Goal: Task Accomplishment & Management: Manage account settings

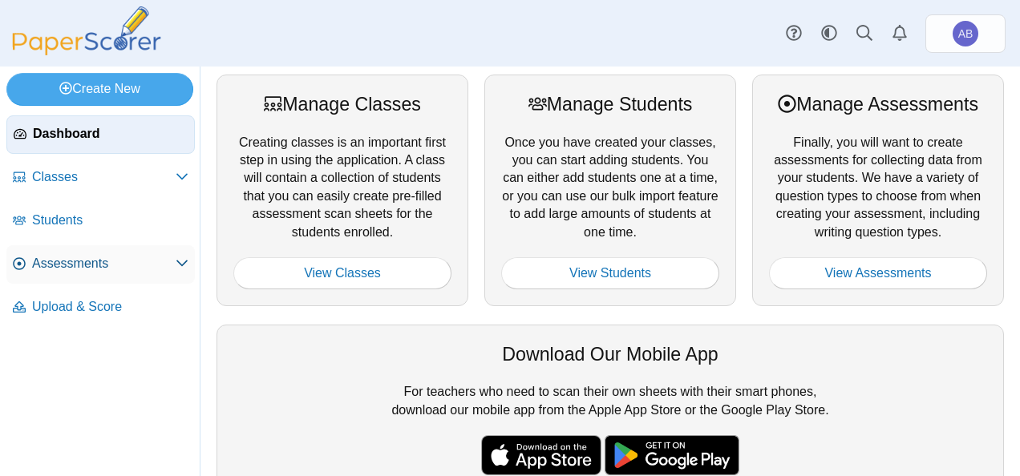
click at [80, 265] on span "Assessments" at bounding box center [104, 264] width 144 height 18
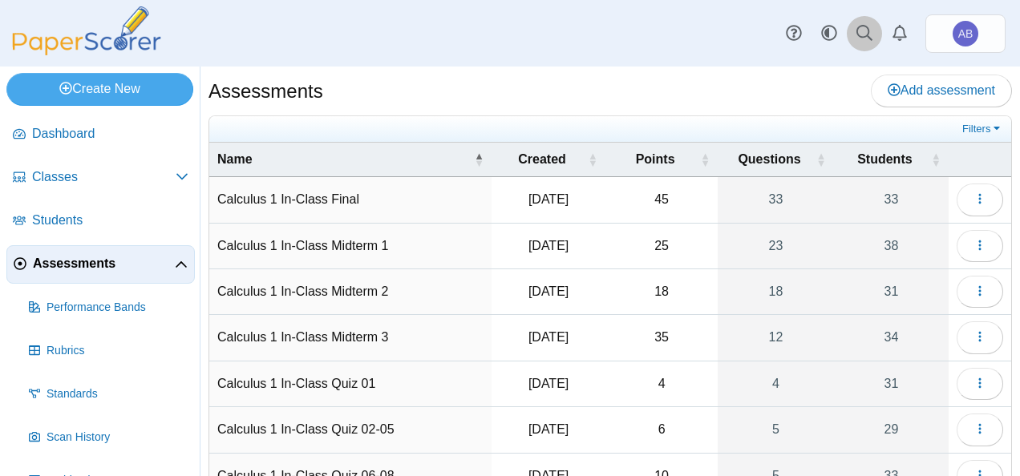
click at [855, 34] on link at bounding box center [864, 33] width 35 height 35
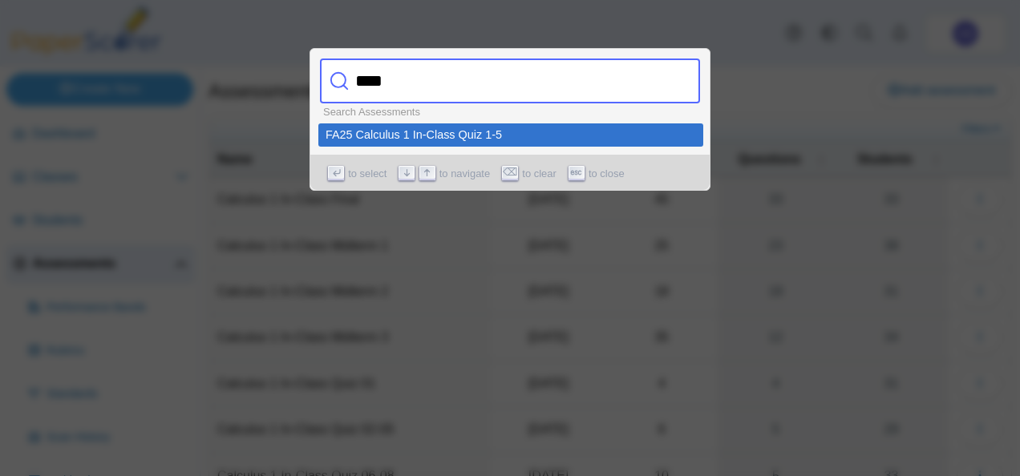
type input "****"
click at [372, 136] on div "FA25 Calculus 1 In-Class Quiz 1-5" at bounding box center [510, 134] width 370 height 11
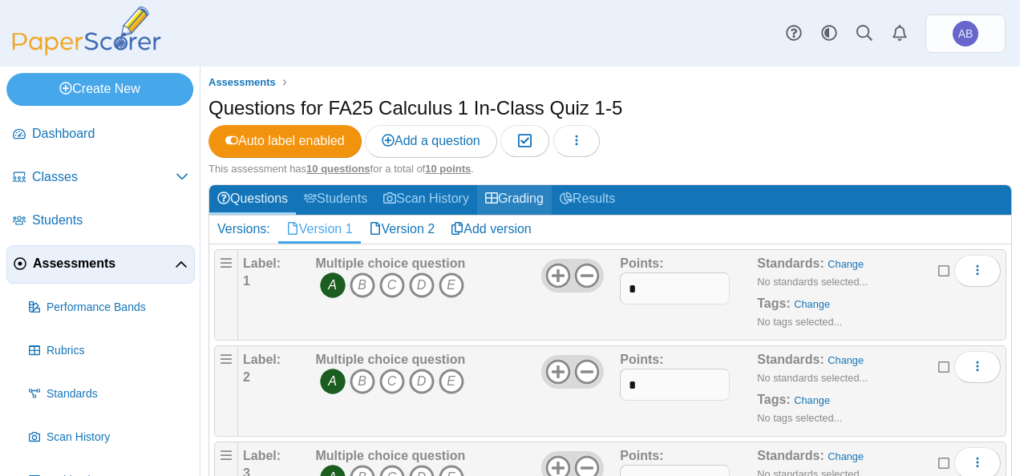
click at [519, 198] on link "Grading" at bounding box center [514, 200] width 75 height 30
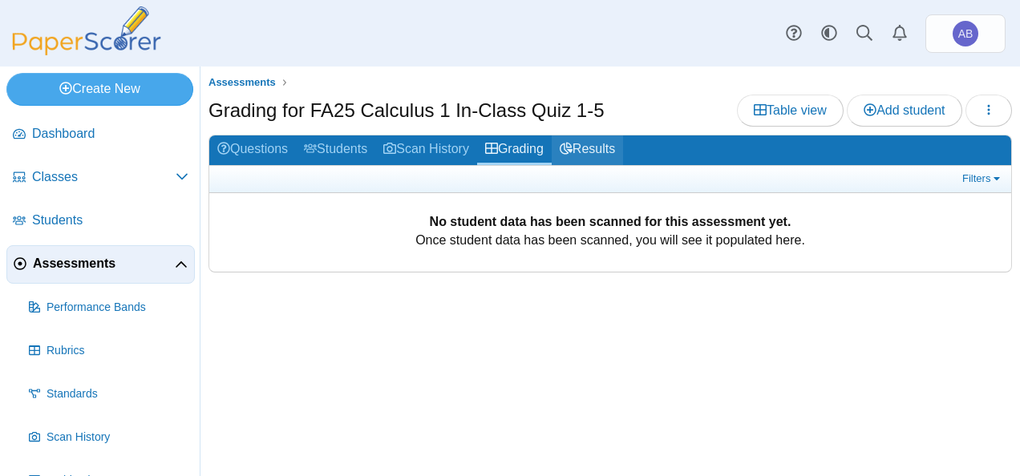
click at [593, 150] on link "Results" at bounding box center [587, 150] width 71 height 30
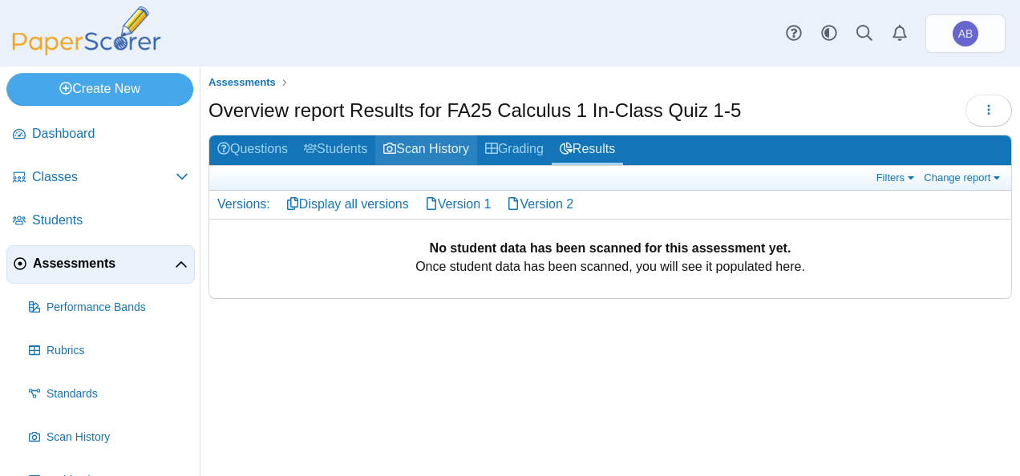
click at [433, 152] on link "Scan History" at bounding box center [426, 150] width 102 height 30
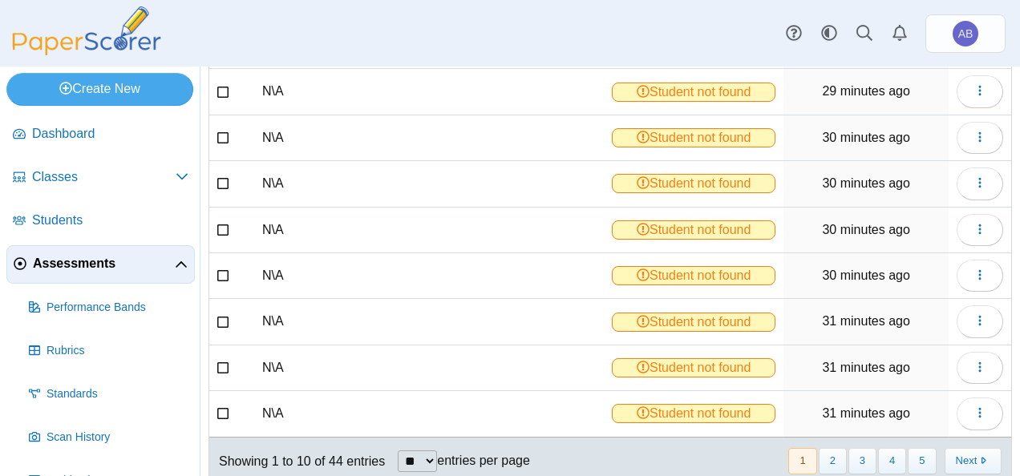
scroll to position [282, 0]
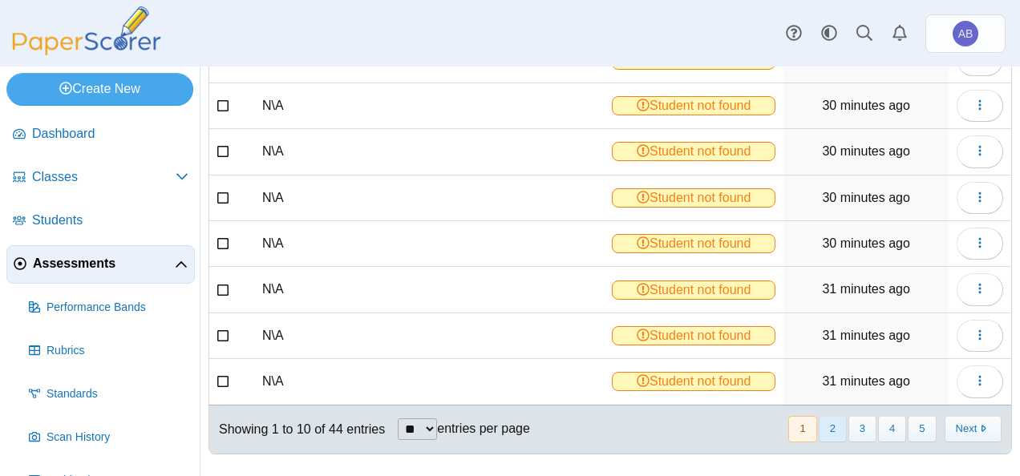
click at [819, 416] on button "2" at bounding box center [833, 429] width 28 height 26
click at [855, 417] on button "3" at bounding box center [862, 429] width 28 height 26
click at [885, 418] on button "4" at bounding box center [892, 429] width 28 height 26
click at [908, 418] on button "5" at bounding box center [922, 429] width 28 height 26
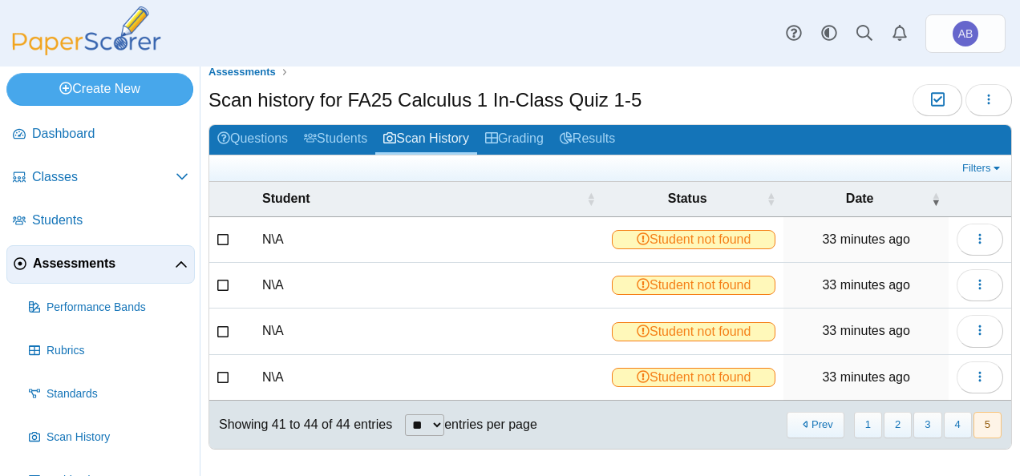
scroll to position [0, 0]
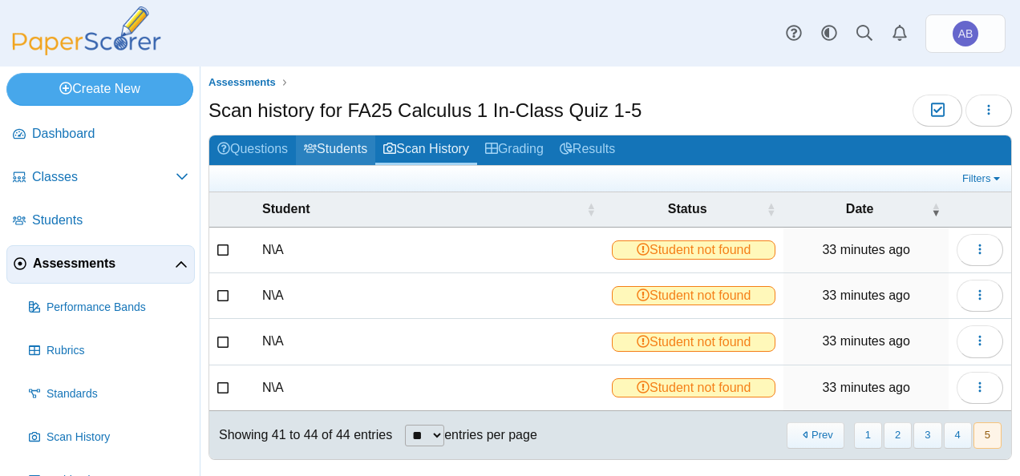
click at [360, 144] on link "Students" at bounding box center [335, 150] width 79 height 30
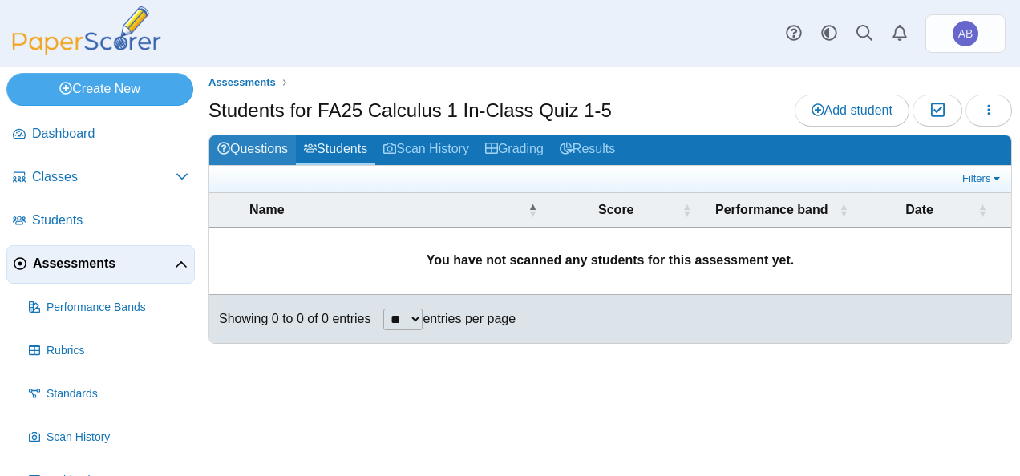
click at [257, 160] on link "Questions" at bounding box center [252, 150] width 87 height 30
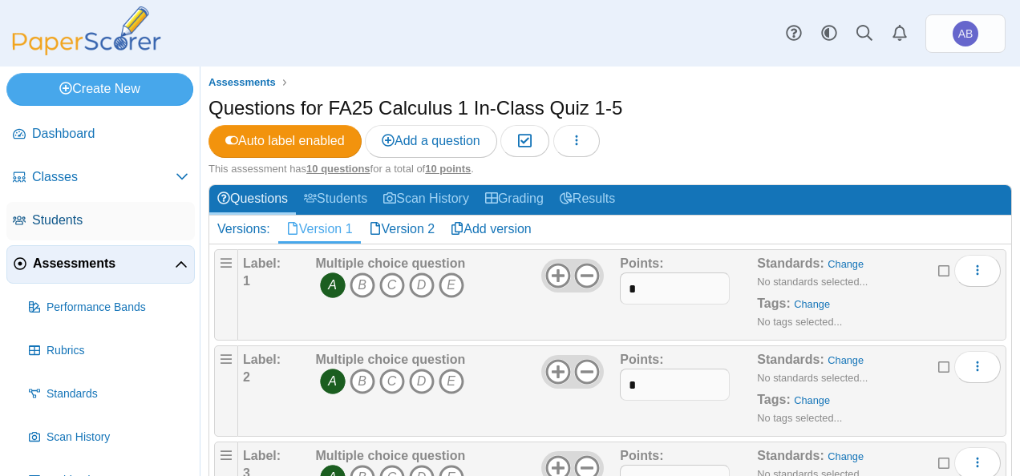
click at [66, 212] on span "Students" at bounding box center [110, 221] width 156 height 18
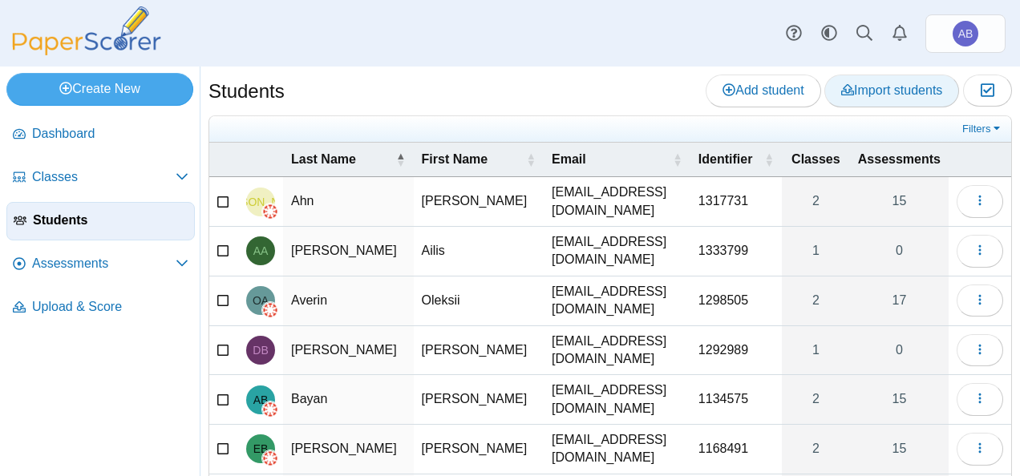
click at [896, 87] on span "Import students" at bounding box center [891, 90] width 101 height 14
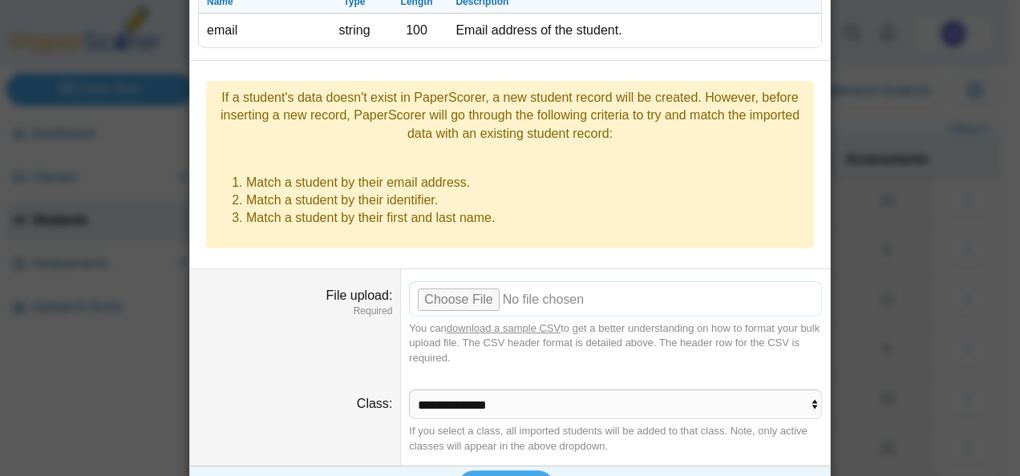
scroll to position [260, 0]
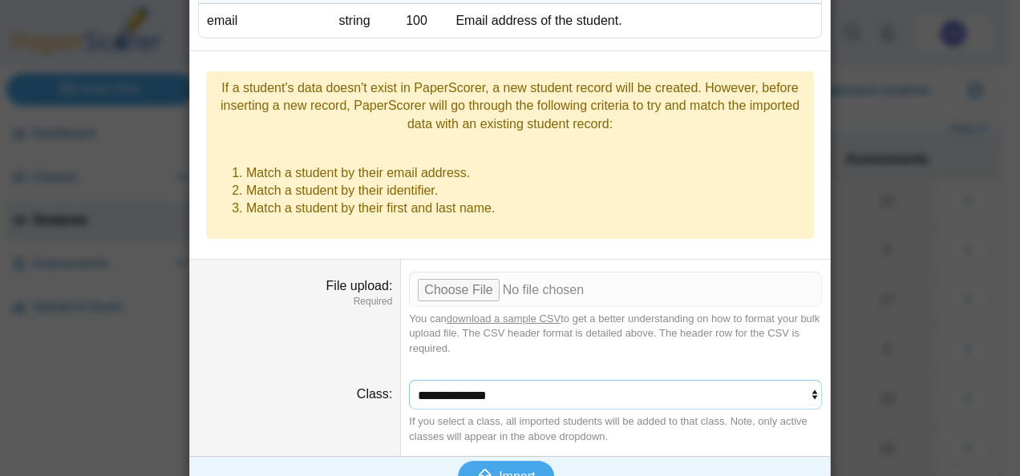
click at [487, 380] on select "**********" at bounding box center [615, 395] width 413 height 30
select select "**********"
click at [409, 380] on select "**********" at bounding box center [615, 395] width 413 height 30
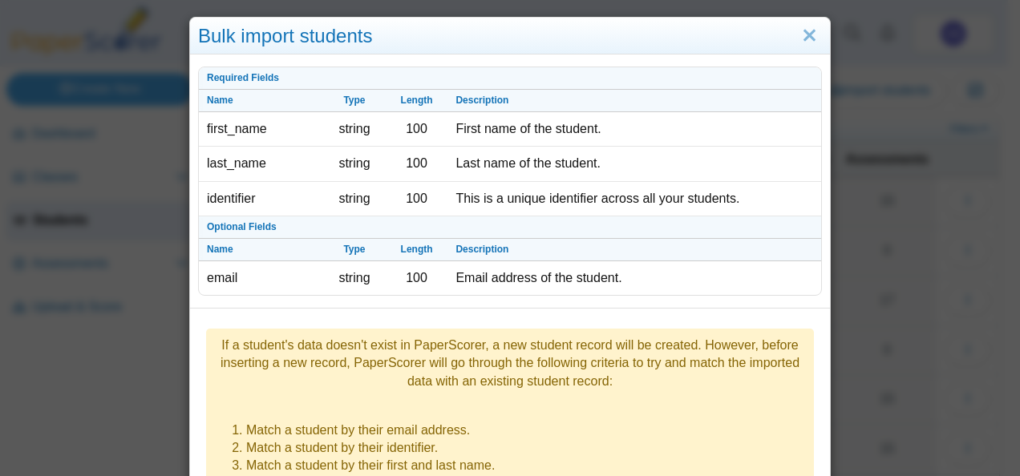
scroll to position [0, 0]
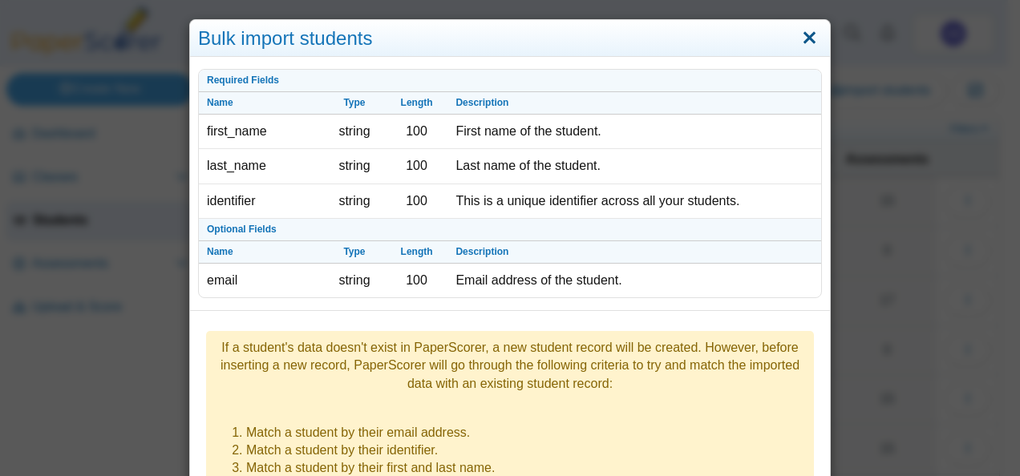
click at [807, 39] on link "Close" at bounding box center [809, 38] width 25 height 27
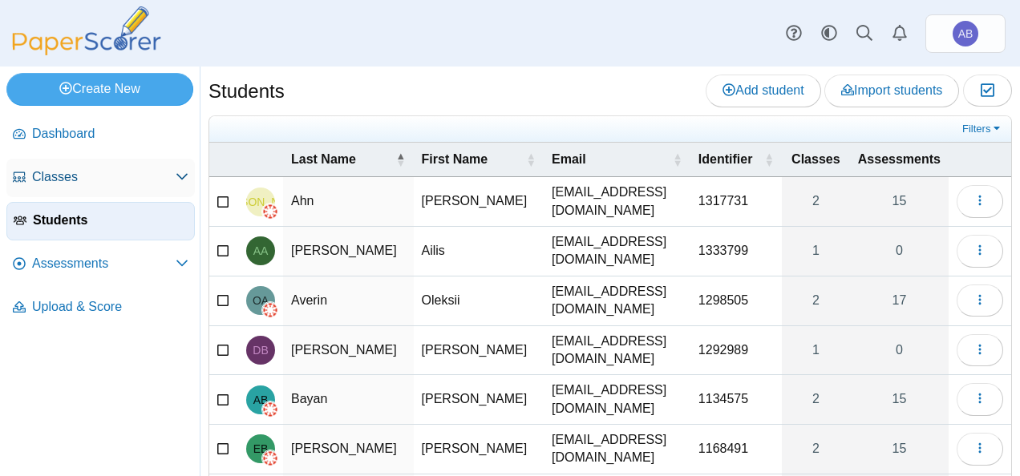
click at [63, 175] on span "Classes" at bounding box center [104, 177] width 144 height 18
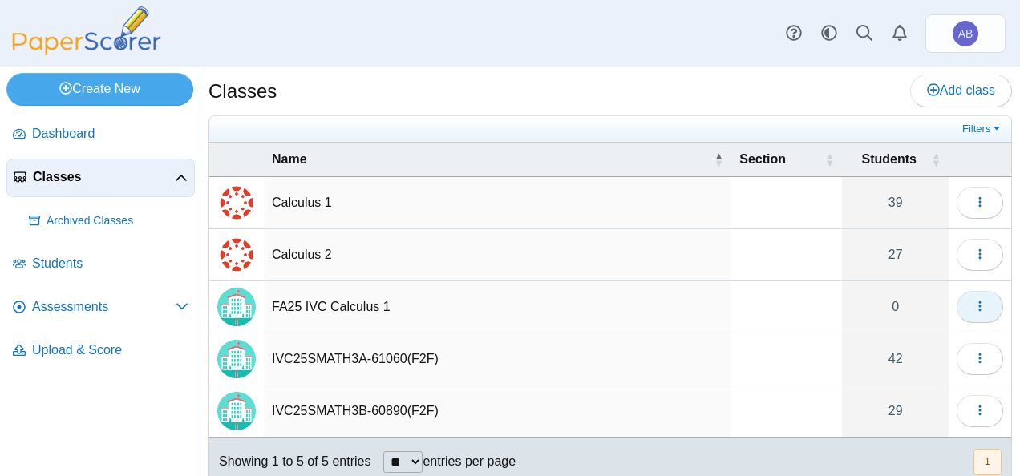
click at [973, 300] on icon "button" at bounding box center [979, 306] width 13 height 13
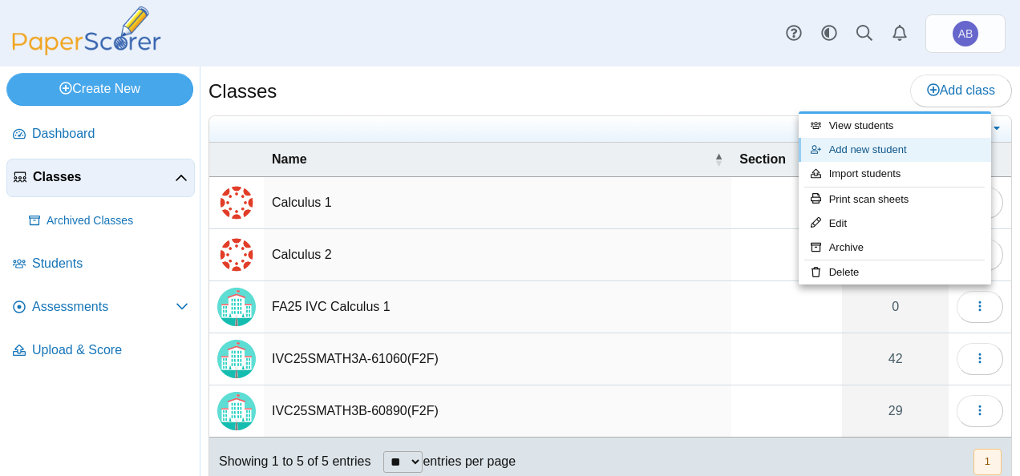
click at [853, 142] on link "Add new student" at bounding box center [894, 150] width 192 height 24
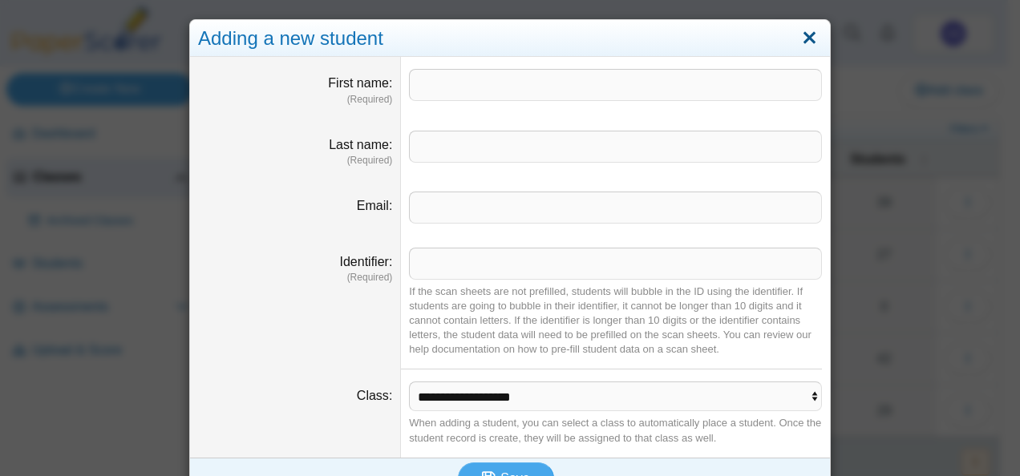
click at [802, 42] on link "Close" at bounding box center [809, 38] width 25 height 27
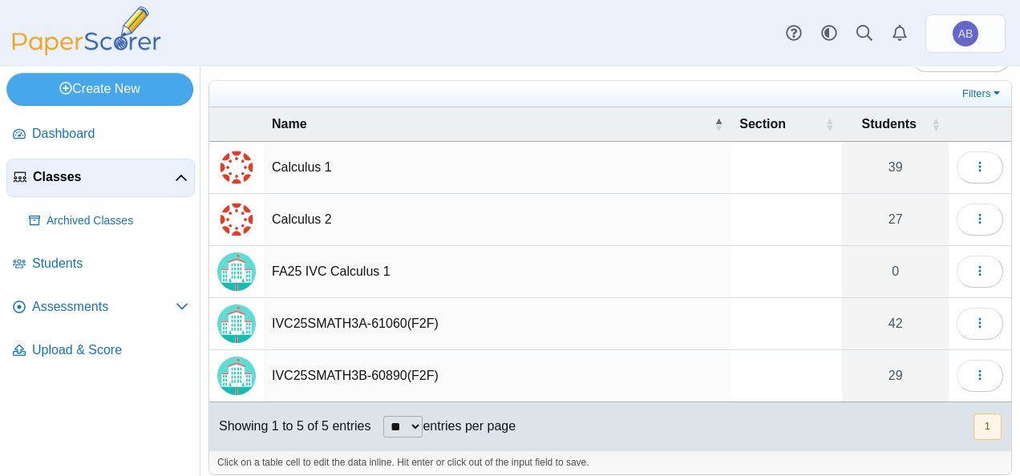
scroll to position [46, 0]
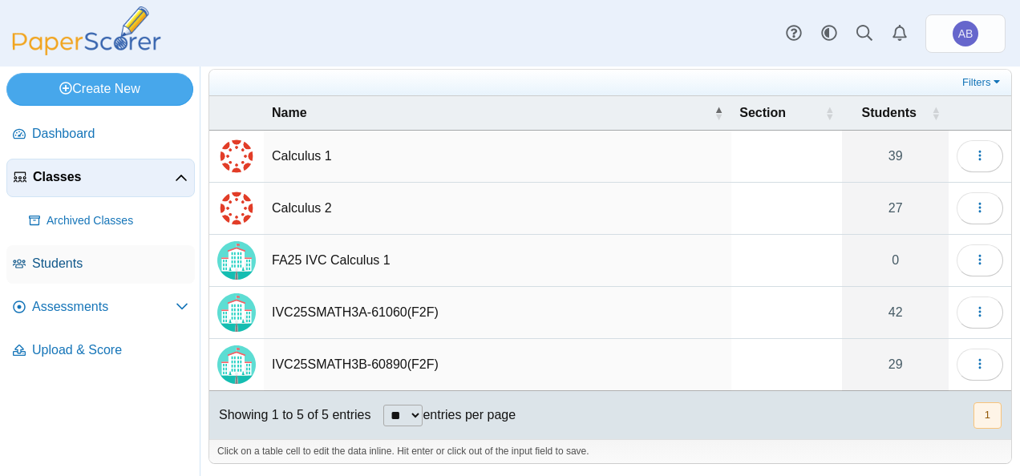
click at [66, 269] on span "Students" at bounding box center [110, 264] width 156 height 18
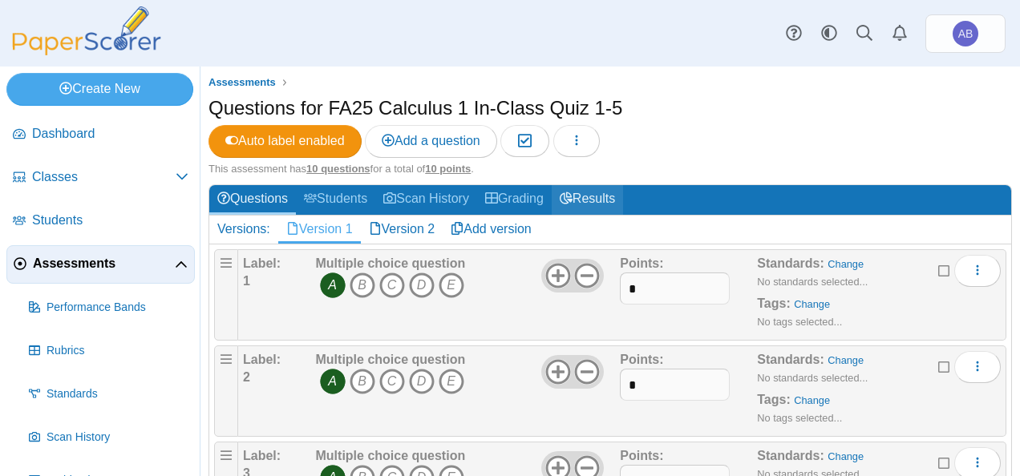
click at [590, 197] on link "Results" at bounding box center [587, 200] width 71 height 30
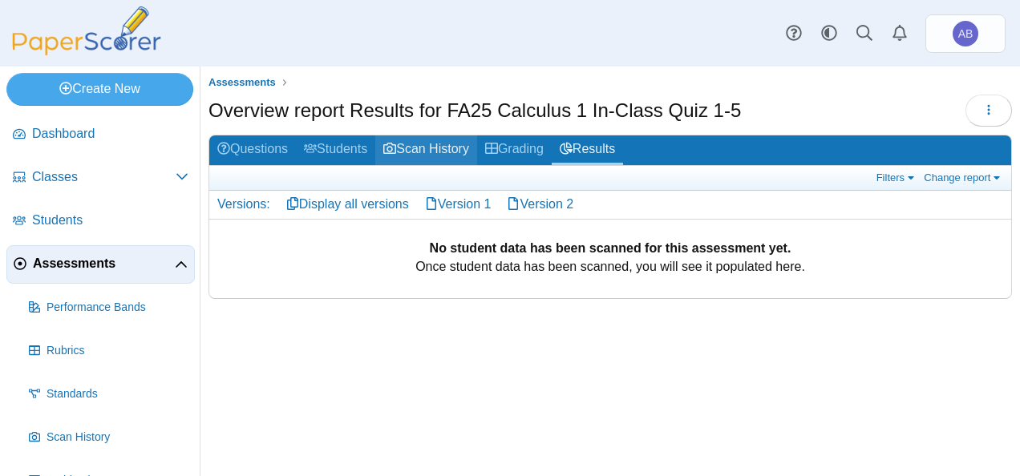
click at [427, 147] on link "Scan History" at bounding box center [426, 150] width 102 height 30
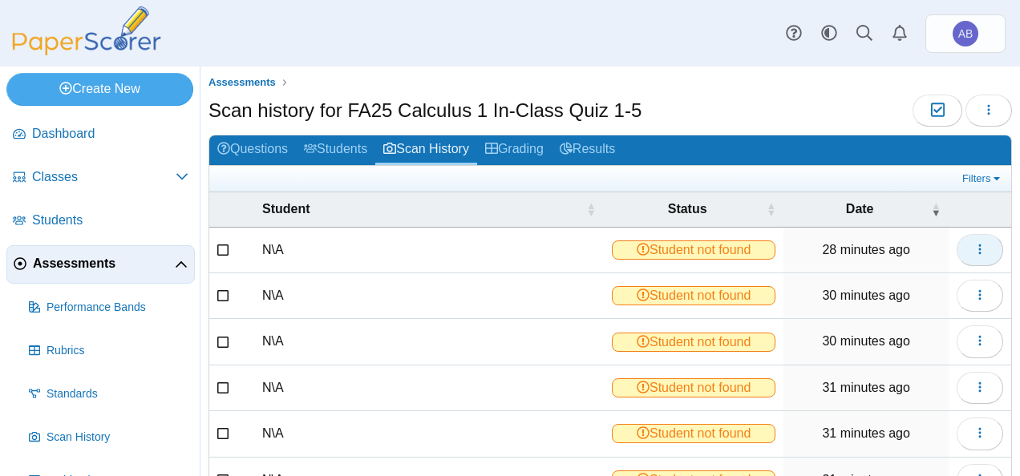
click at [967, 257] on button "button" at bounding box center [979, 250] width 46 height 32
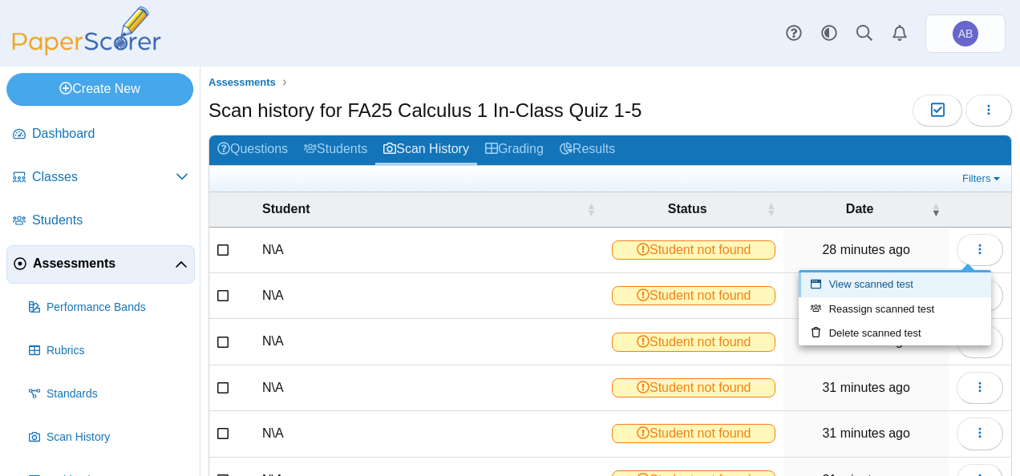
click at [894, 282] on link "View scanned test" at bounding box center [894, 285] width 192 height 24
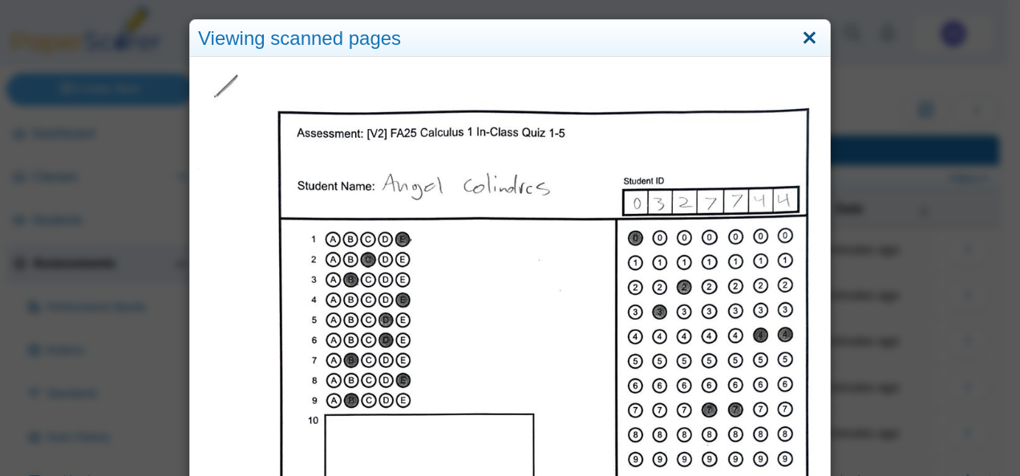
drag, startPoint x: 802, startPoint y: 40, endPoint x: 774, endPoint y: 63, distance: 36.6
click at [803, 40] on link "Close" at bounding box center [809, 38] width 25 height 27
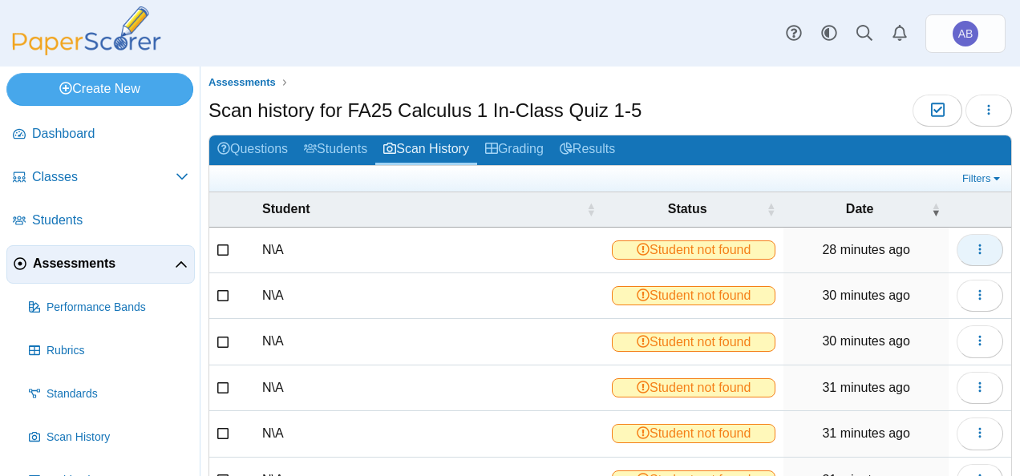
click at [959, 260] on button "button" at bounding box center [979, 250] width 46 height 32
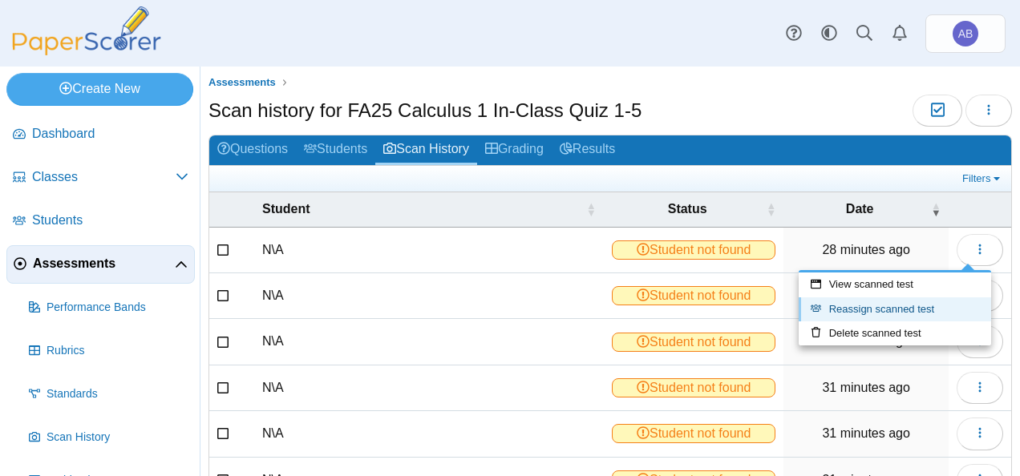
click at [893, 313] on link "Reassign scanned test" at bounding box center [894, 309] width 192 height 24
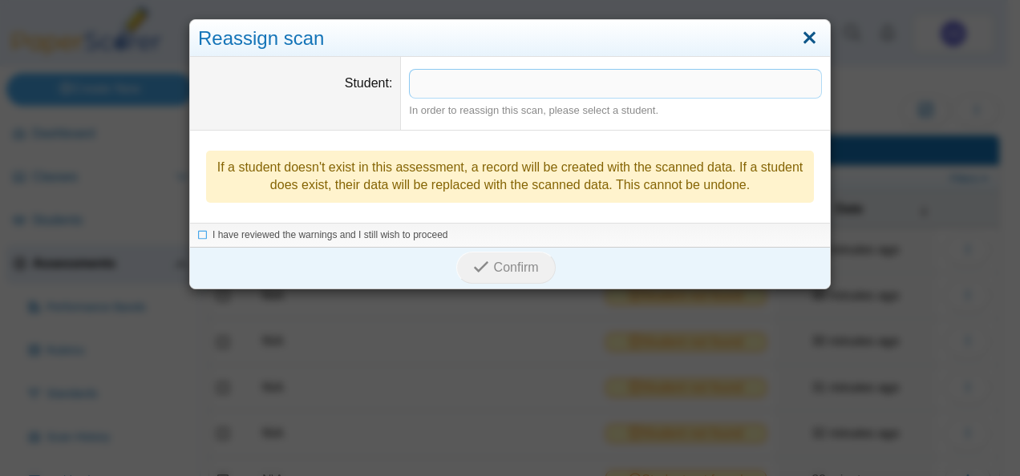
click at [805, 36] on link "Close" at bounding box center [809, 38] width 25 height 27
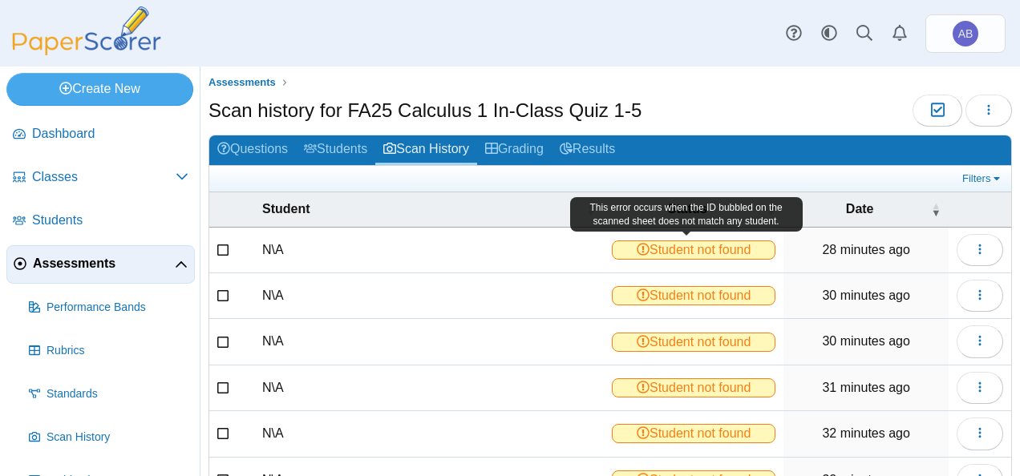
click at [641, 243] on span "Student not found" at bounding box center [694, 250] width 164 height 19
click at [706, 250] on span "Student not found" at bounding box center [694, 250] width 164 height 19
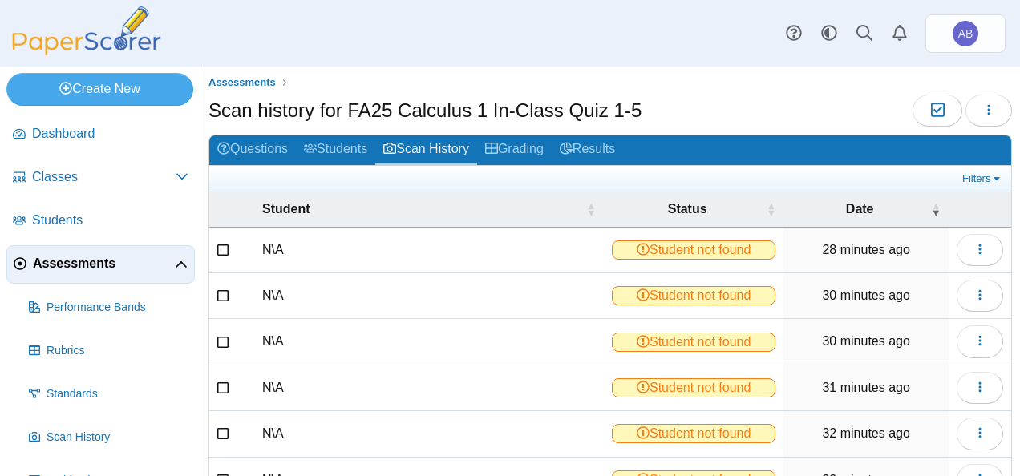
click at [277, 245] on td "N\A" at bounding box center [429, 251] width 350 height 46
click at [973, 250] on icon "button" at bounding box center [979, 249] width 13 height 13
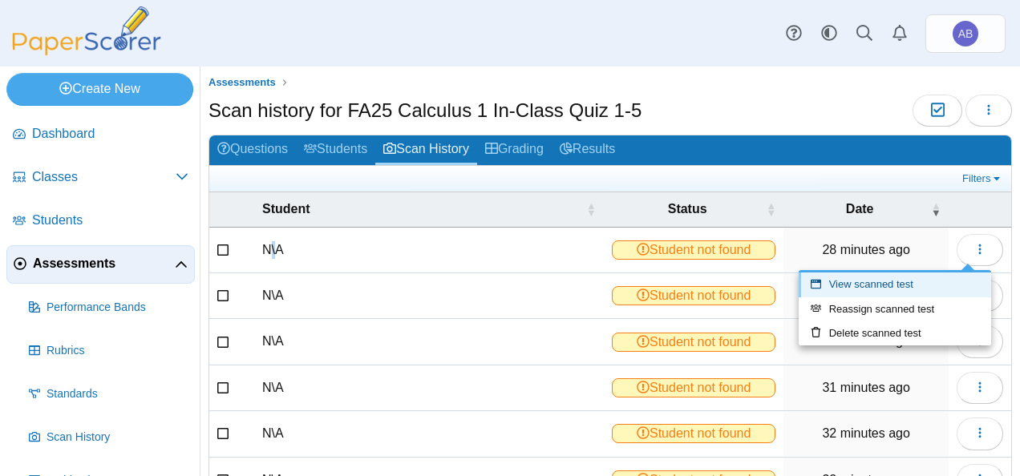
click at [897, 290] on link "View scanned test" at bounding box center [894, 285] width 192 height 24
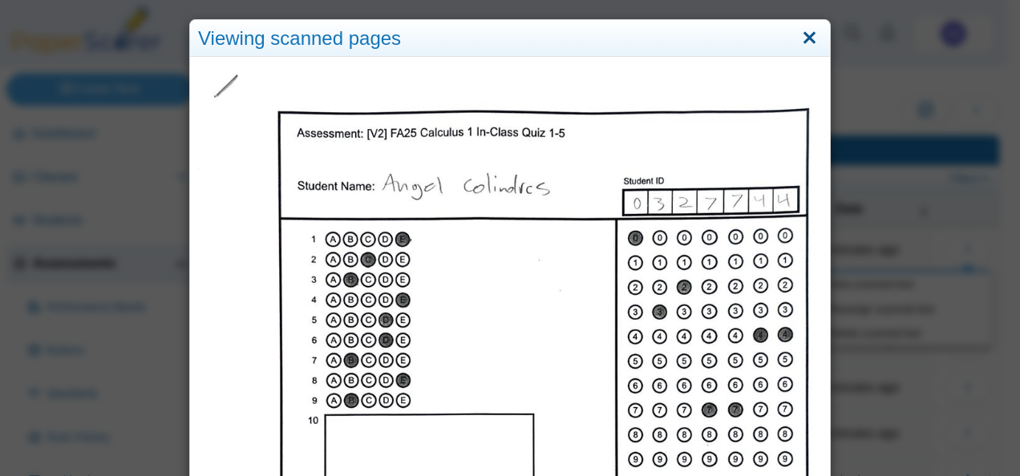
click at [798, 34] on link "Close" at bounding box center [809, 38] width 25 height 27
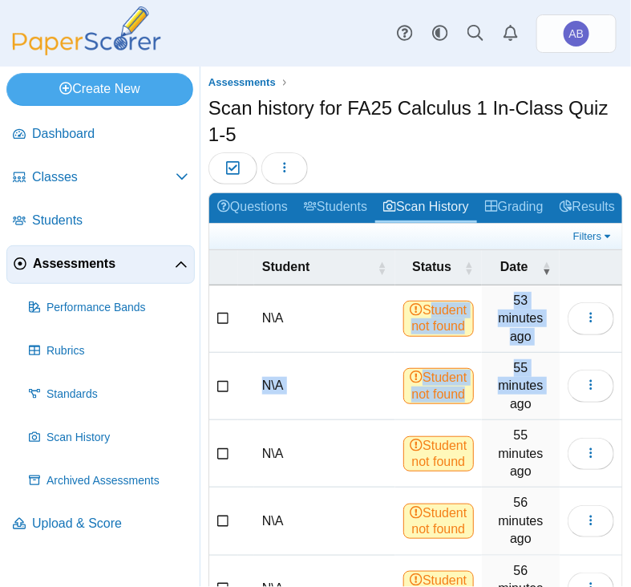
drag, startPoint x: 407, startPoint y: 314, endPoint x: 487, endPoint y: 416, distance: 129.6
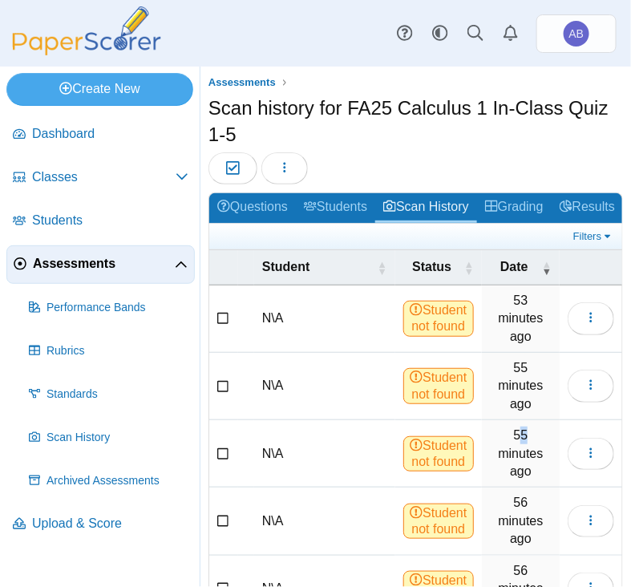
drag, startPoint x: 487, startPoint y: 416, endPoint x: 511, endPoint y: 438, distance: 31.8
click at [511, 438] on time "55 minutes ago" at bounding box center [520, 453] width 45 height 50
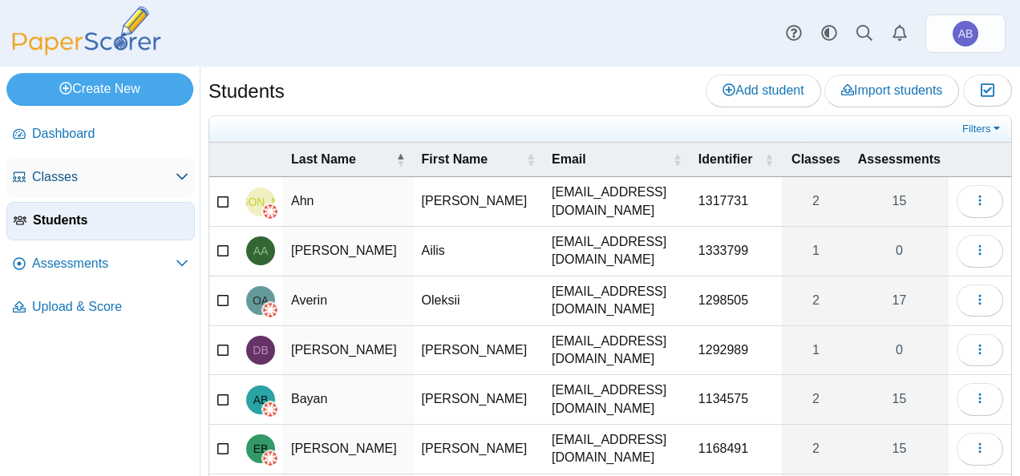
click at [56, 170] on span "Classes" at bounding box center [104, 177] width 144 height 18
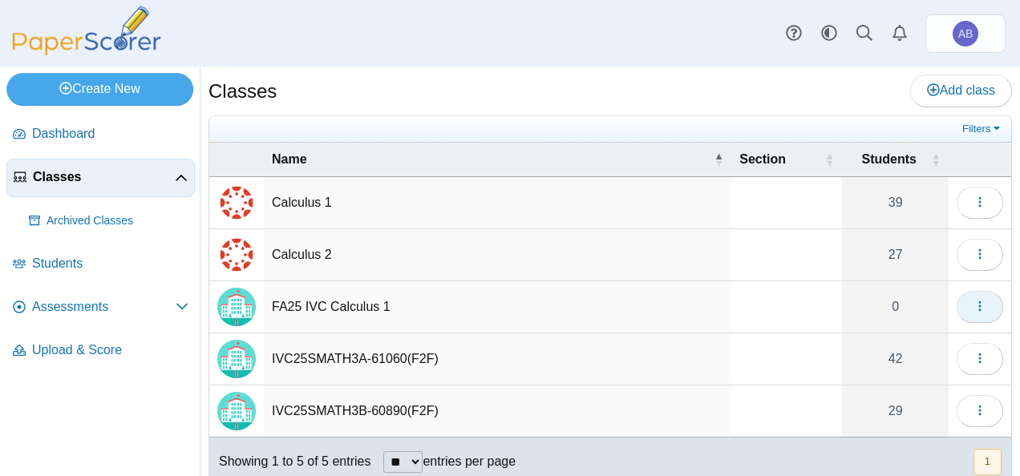
click at [973, 302] on icon "button" at bounding box center [979, 306] width 13 height 13
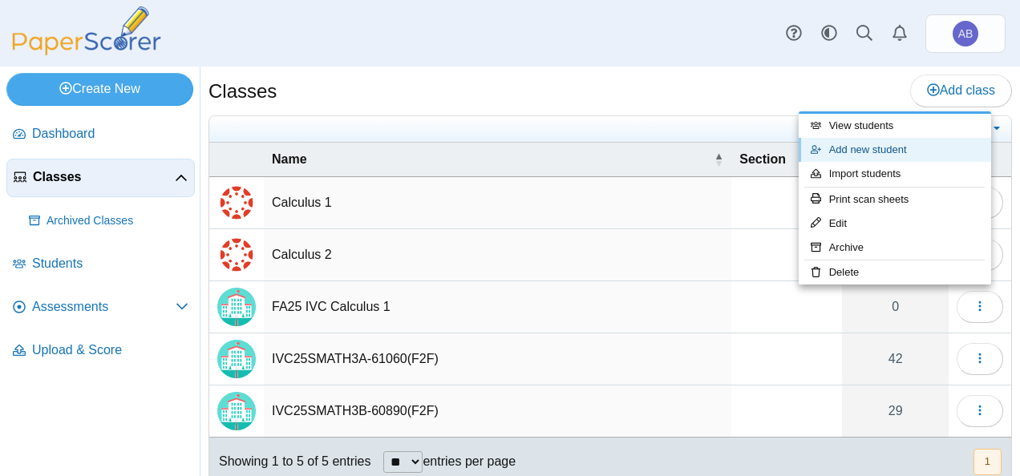
click at [875, 151] on link "Add new student" at bounding box center [894, 150] width 192 height 24
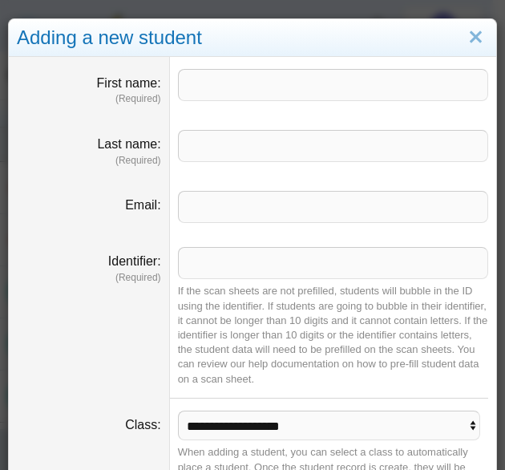
drag, startPoint x: 172, startPoint y: 91, endPoint x: 183, endPoint y: 86, distance: 12.5
click at [176, 91] on dd at bounding box center [333, 87] width 326 height 61
click at [180, 85] on input "First name" at bounding box center [333, 85] width 310 height 32
paste input "**********"
drag, startPoint x: 297, startPoint y: 91, endPoint x: 255, endPoint y: 91, distance: 41.7
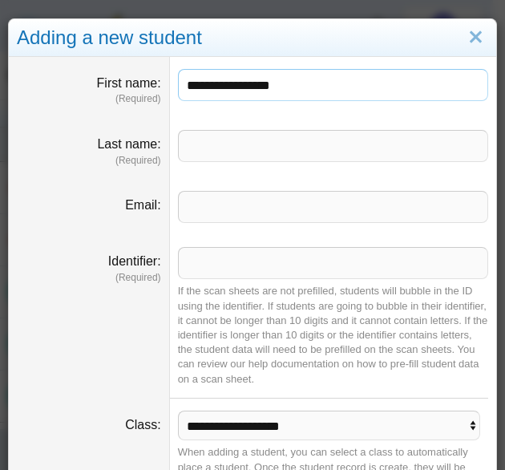
click at [255, 91] on input "**********" at bounding box center [333, 85] width 310 height 32
type input "**********"
click at [252, 147] on input "Last name" at bounding box center [333, 146] width 310 height 32
paste input "*****"
type input "*****"
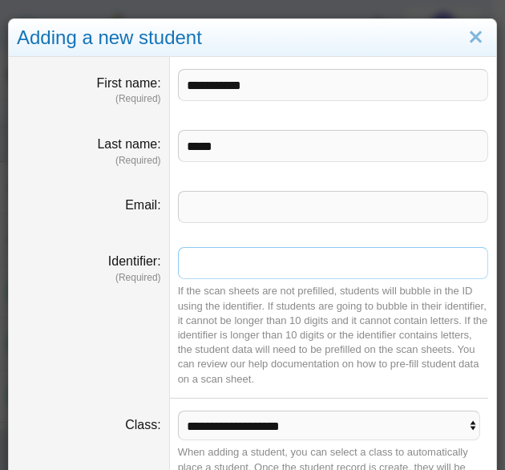
click at [206, 265] on input "Identifier" at bounding box center [333, 263] width 310 height 32
paste input "*******"
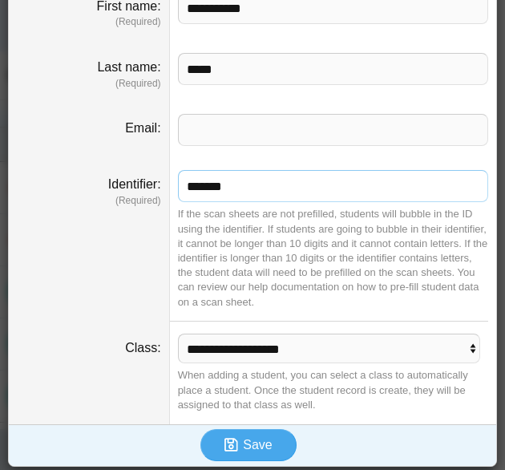
scroll to position [80, 0]
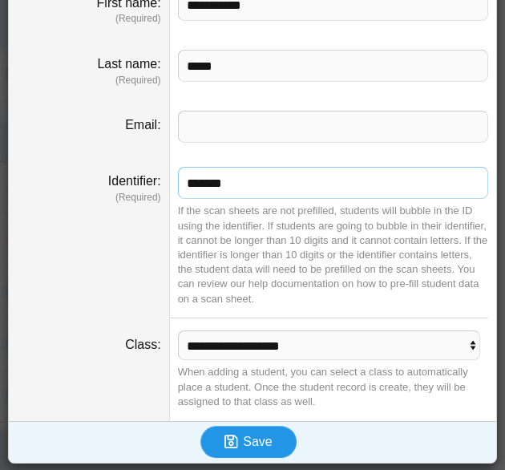
type input "*******"
click at [238, 429] on button "Save" at bounding box center [248, 442] width 96 height 32
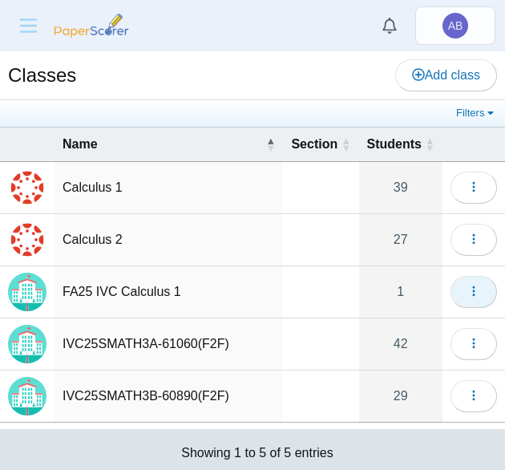
click at [467, 286] on icon "button" at bounding box center [473, 291] width 13 height 13
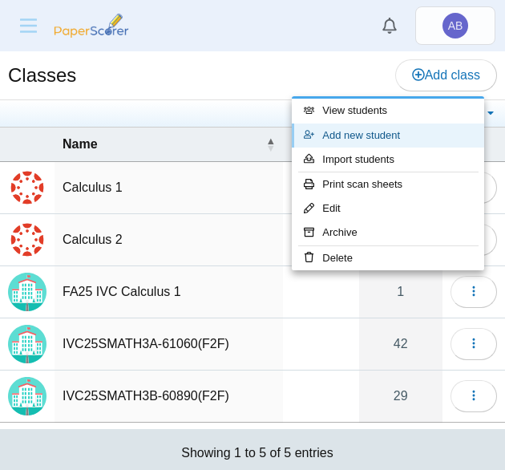
click at [347, 135] on link "Add new student" at bounding box center [388, 135] width 192 height 24
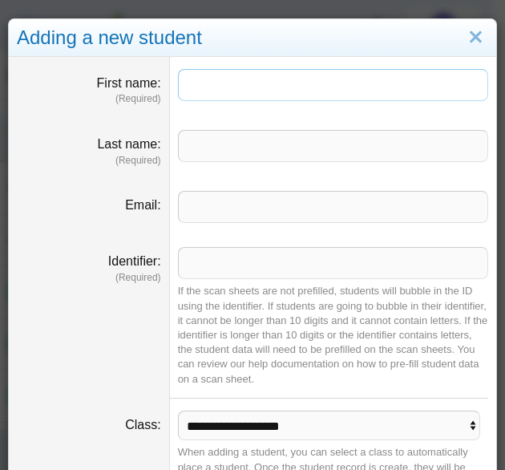
click at [212, 78] on input "First name" at bounding box center [333, 85] width 310 height 32
paste input "**********"
drag, startPoint x: 217, startPoint y: 84, endPoint x: 290, endPoint y: 81, distance: 73.0
click at [289, 86] on input "**********" at bounding box center [333, 85] width 310 height 32
type input "*****"
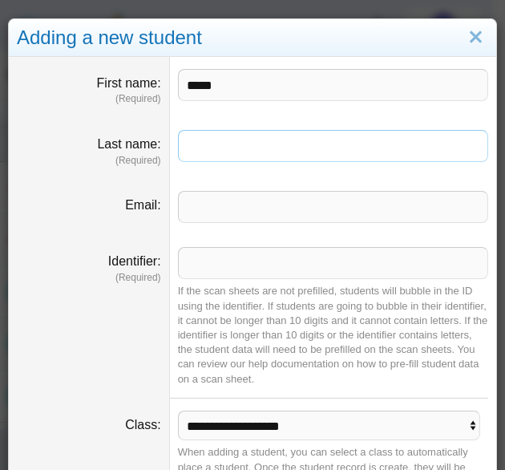
click at [232, 144] on input "Last name" at bounding box center [333, 146] width 310 height 32
paste input "*****"
type input "*****"
drag, startPoint x: 196, startPoint y: 271, endPoint x: 212, endPoint y: 277, distance: 16.5
click at [196, 271] on input "Identifier" at bounding box center [333, 263] width 310 height 32
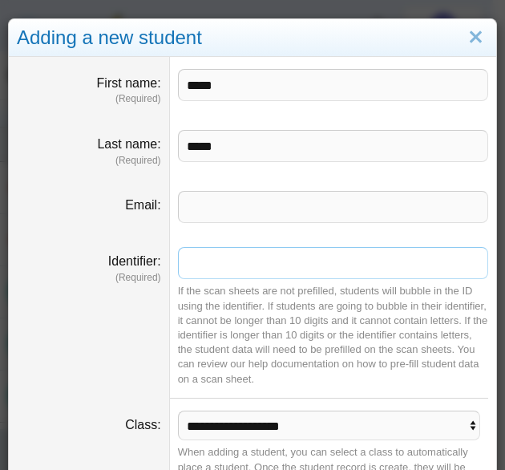
paste input "*******"
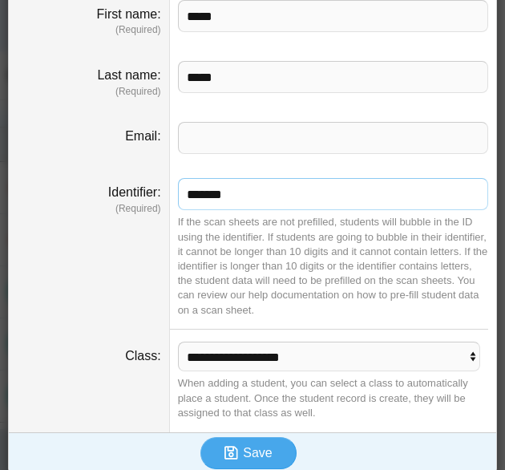
scroll to position [80, 0]
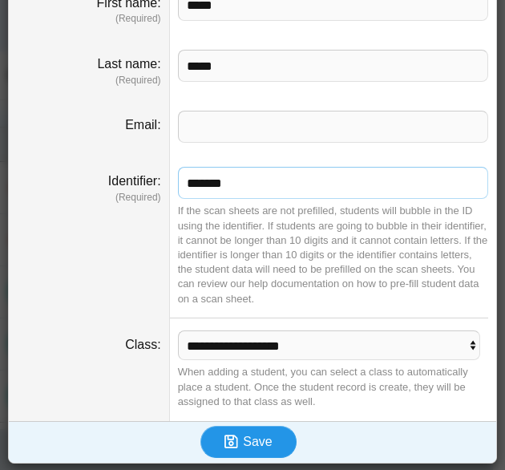
type input "*******"
click at [230, 439] on icon "submit" at bounding box center [231, 441] width 14 height 15
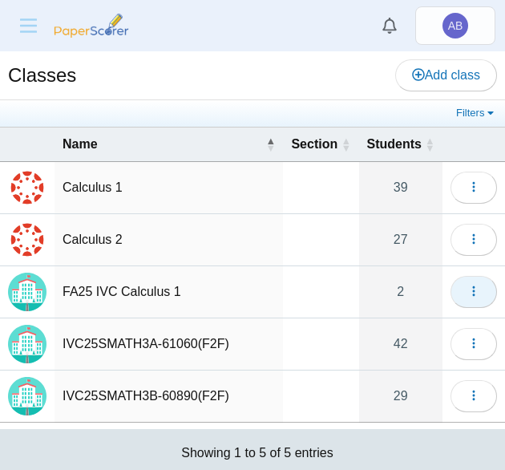
click at [470, 287] on button "button" at bounding box center [474, 292] width 46 height 32
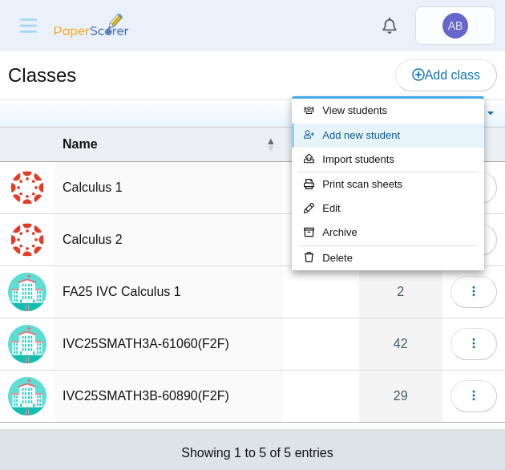
click at [354, 131] on link "Add new student" at bounding box center [388, 135] width 192 height 24
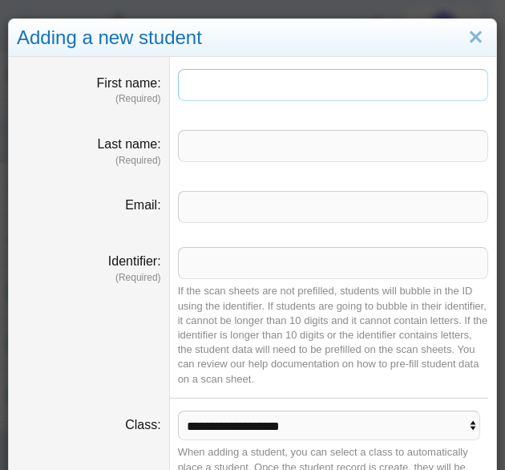
paste input "**********"
drag, startPoint x: 296, startPoint y: 84, endPoint x: 470, endPoint y: 79, distance: 174.1
click at [470, 79] on input "**********" at bounding box center [333, 85] width 310 height 32
type input "********"
click at [285, 142] on input "Last name" at bounding box center [333, 146] width 310 height 32
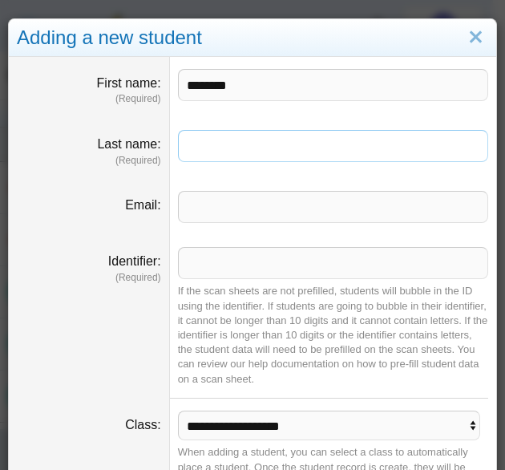
paste input "******"
type input "******"
click at [215, 259] on input "Identifier" at bounding box center [333, 263] width 310 height 32
paste input "*******"
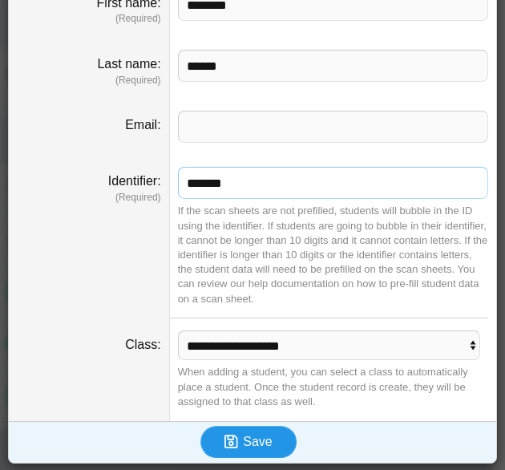
type input "*******"
click at [252, 437] on span "Save" at bounding box center [257, 442] width 29 height 14
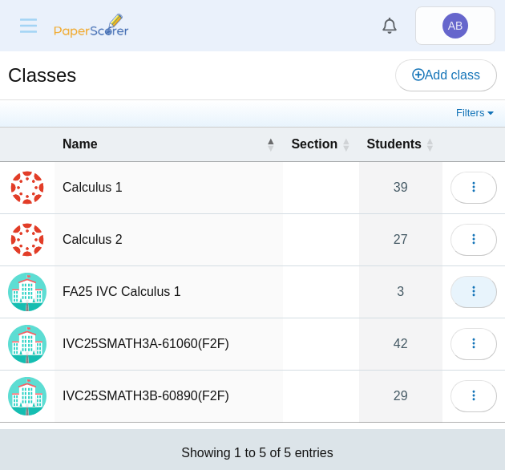
click at [468, 284] on button "button" at bounding box center [474, 292] width 46 height 32
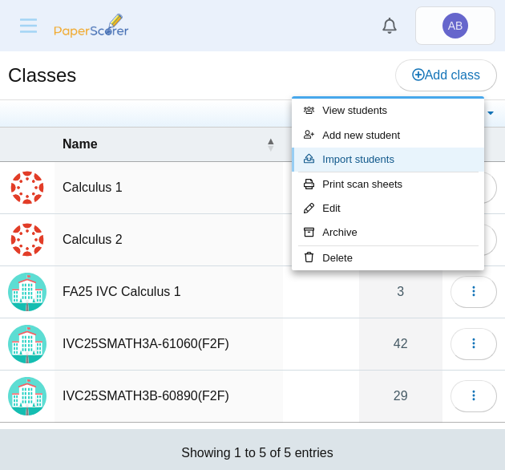
click at [348, 168] on link "Import students" at bounding box center [388, 160] width 192 height 24
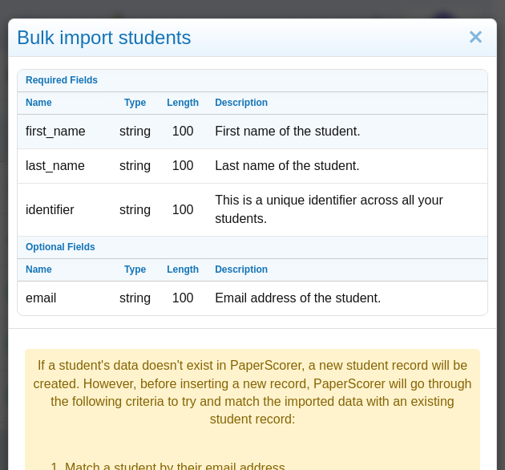
click at [130, 135] on td "string" at bounding box center [134, 132] width 47 height 34
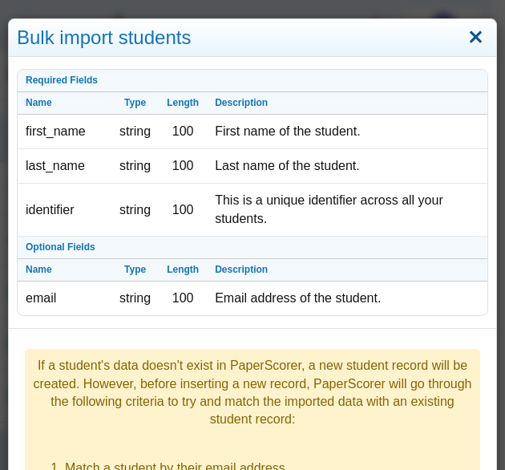
click at [468, 39] on link "Close" at bounding box center [475, 37] width 25 height 27
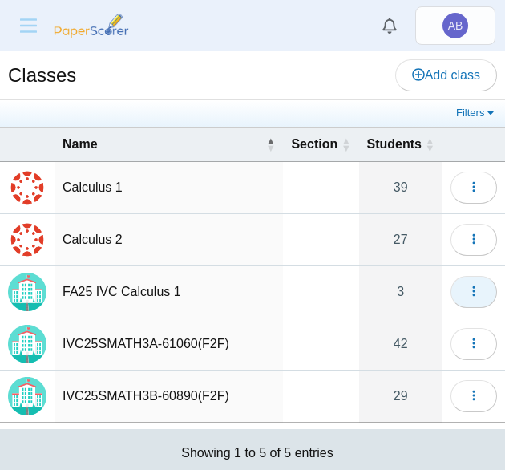
click at [467, 294] on icon "button" at bounding box center [473, 291] width 13 height 13
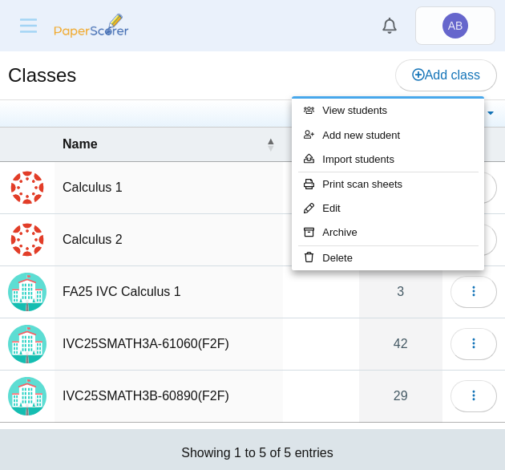
click at [253, 309] on td "FA25 IVC Calculus 1" at bounding box center [169, 292] width 228 height 52
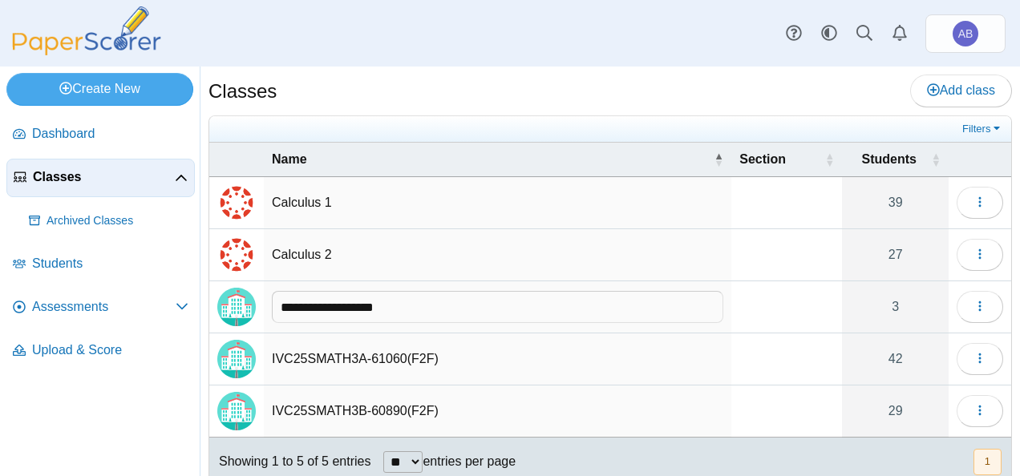
scroll to position [46, 0]
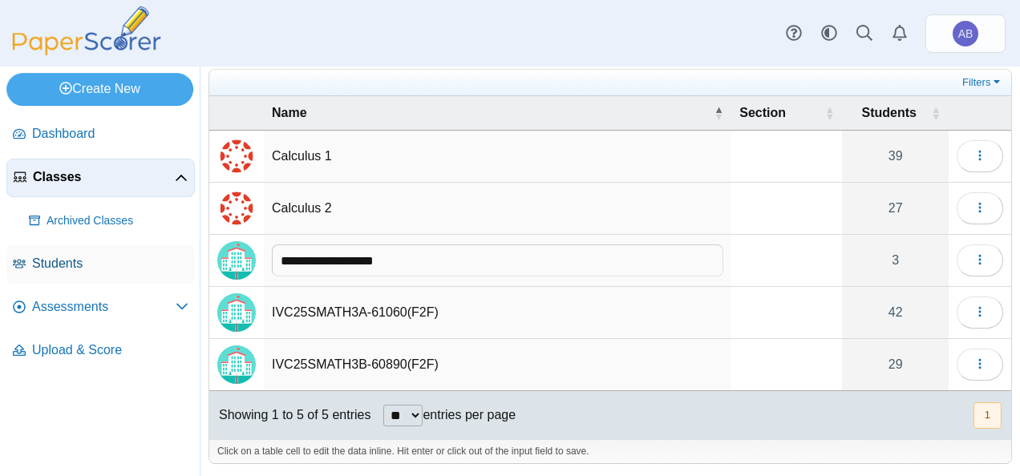
click at [74, 262] on span "Students" at bounding box center [110, 264] width 156 height 18
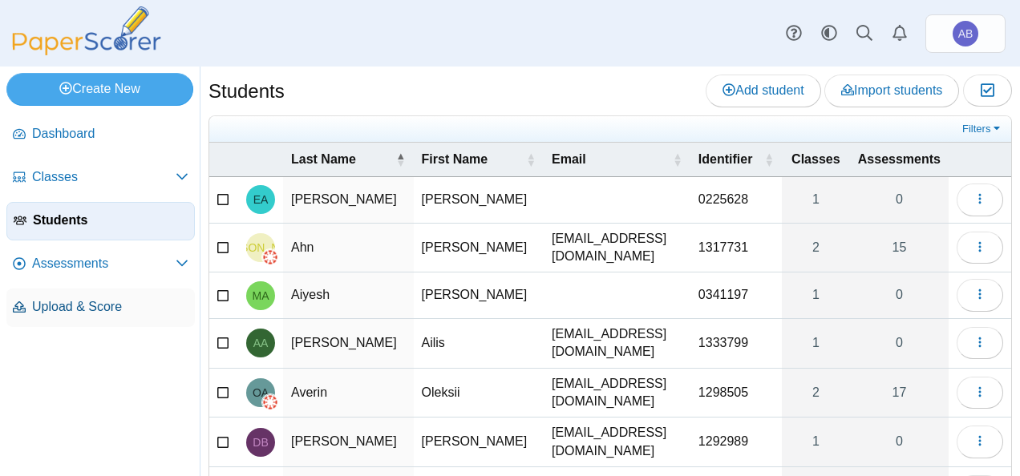
click at [65, 305] on span "Upload & Score" at bounding box center [110, 307] width 156 height 18
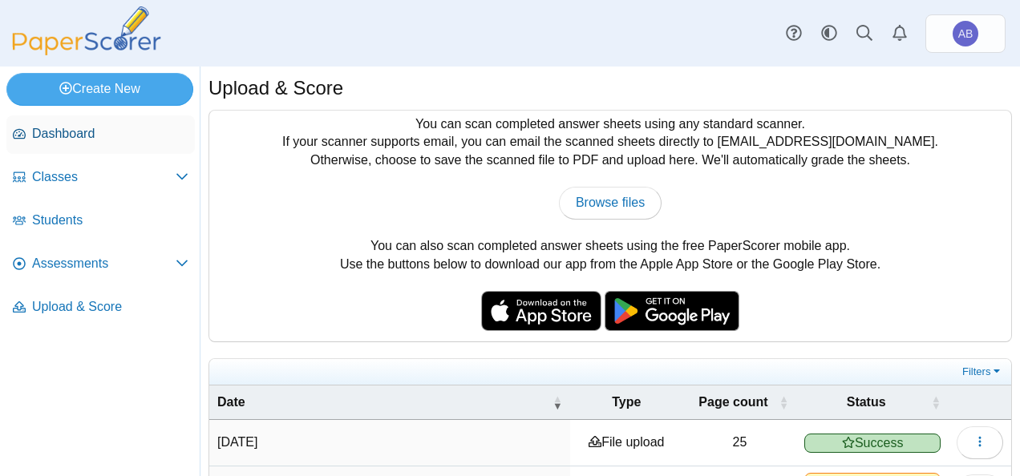
click at [59, 135] on span "Dashboard" at bounding box center [110, 134] width 156 height 18
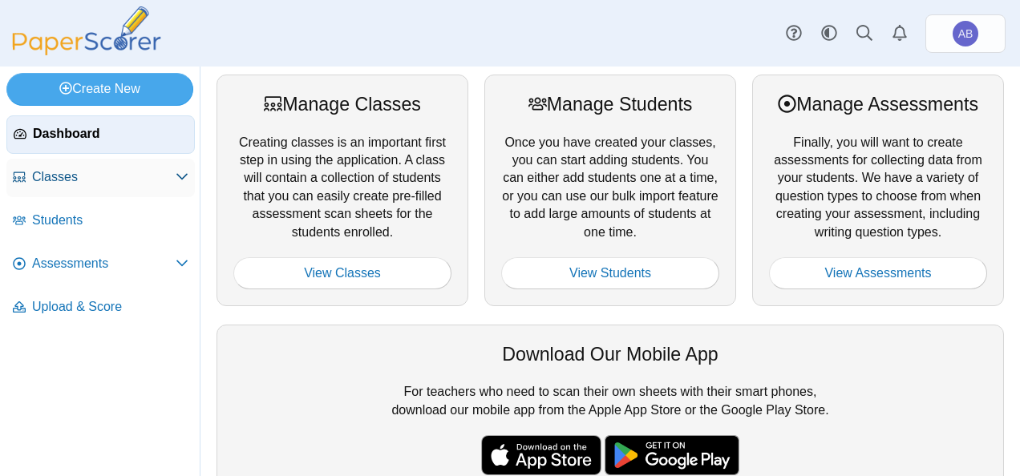
click at [72, 177] on span "Classes" at bounding box center [104, 177] width 144 height 18
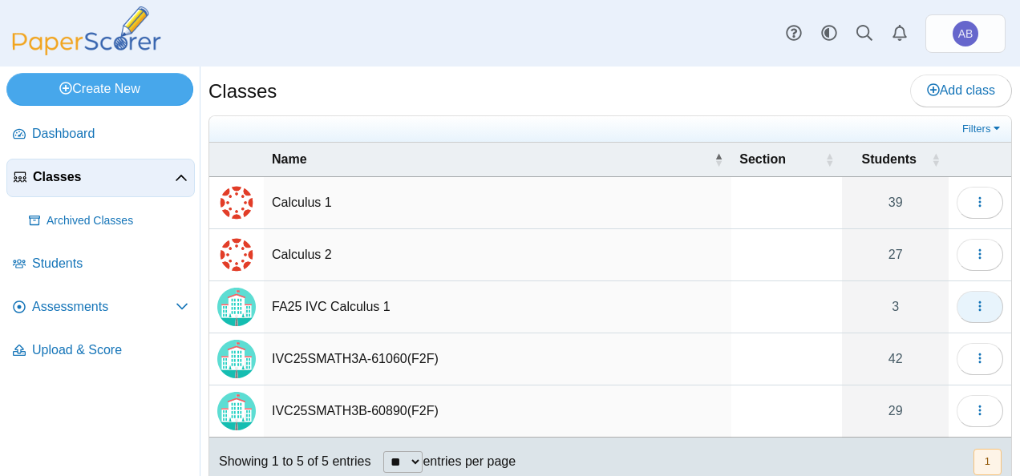
click at [982, 297] on button "button" at bounding box center [979, 307] width 46 height 32
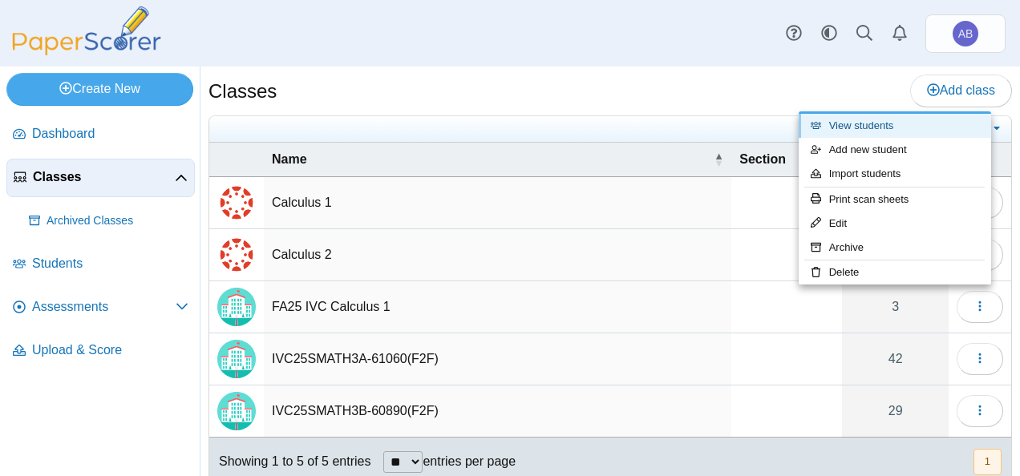
click at [863, 123] on link "View students" at bounding box center [894, 126] width 192 height 24
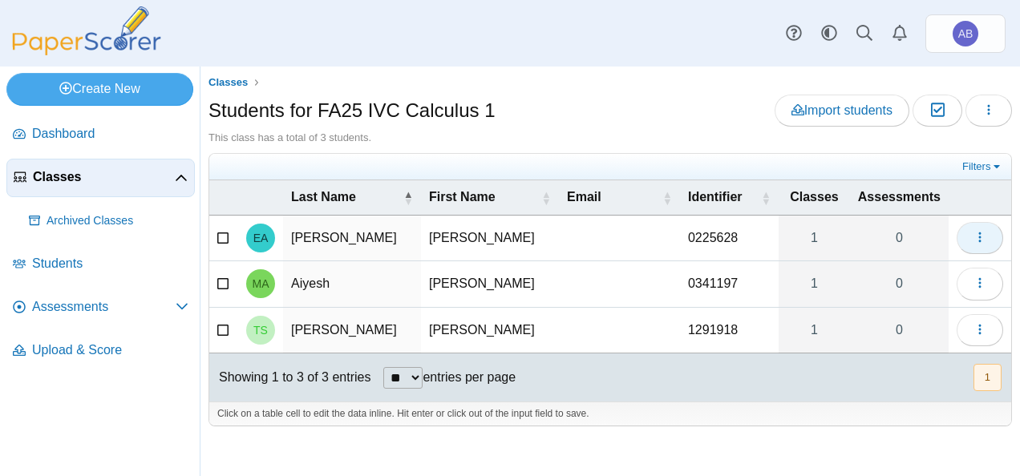
click at [968, 236] on button "button" at bounding box center [979, 238] width 46 height 32
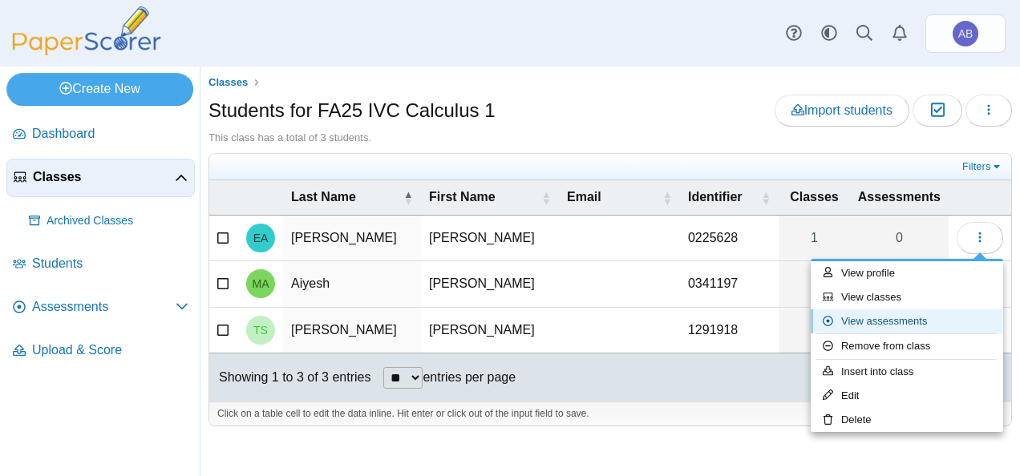
click at [881, 316] on link "View assessments" at bounding box center [907, 321] width 192 height 24
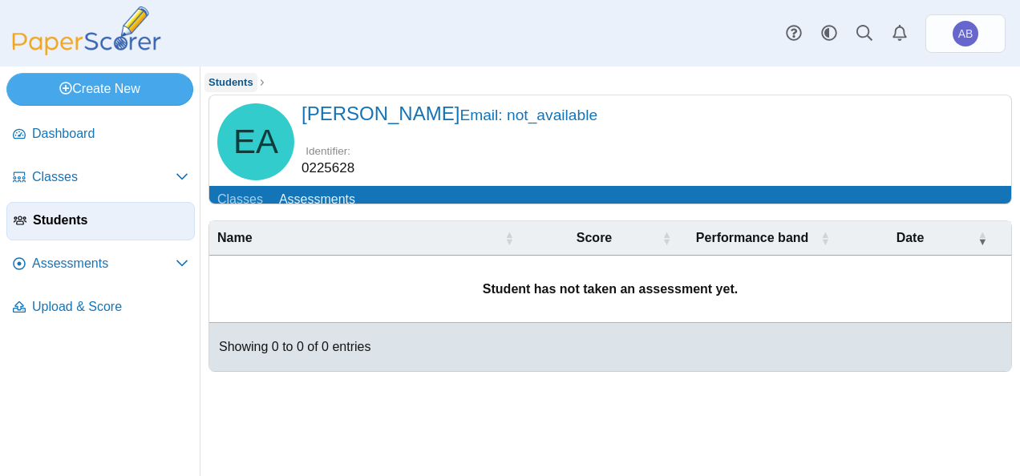
click at [231, 79] on span "Students" at bounding box center [230, 82] width 45 height 12
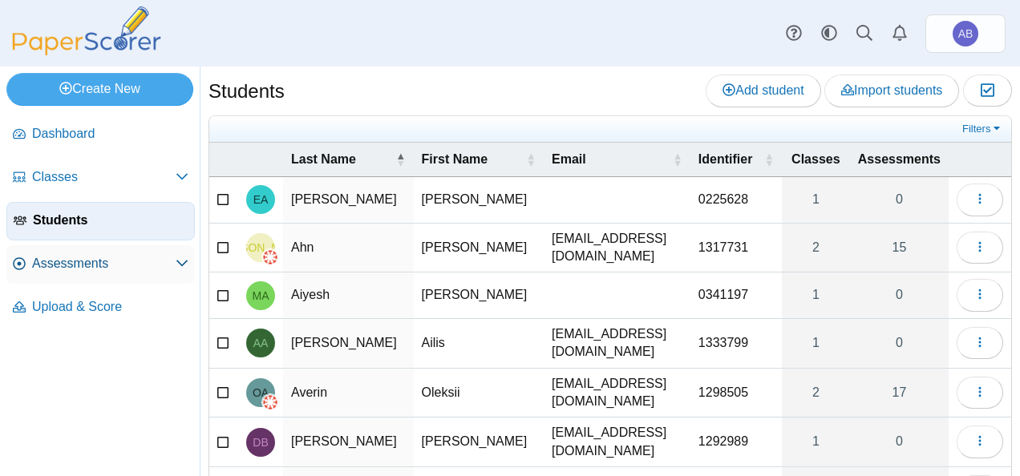
click at [64, 261] on span "Assessments" at bounding box center [104, 264] width 144 height 18
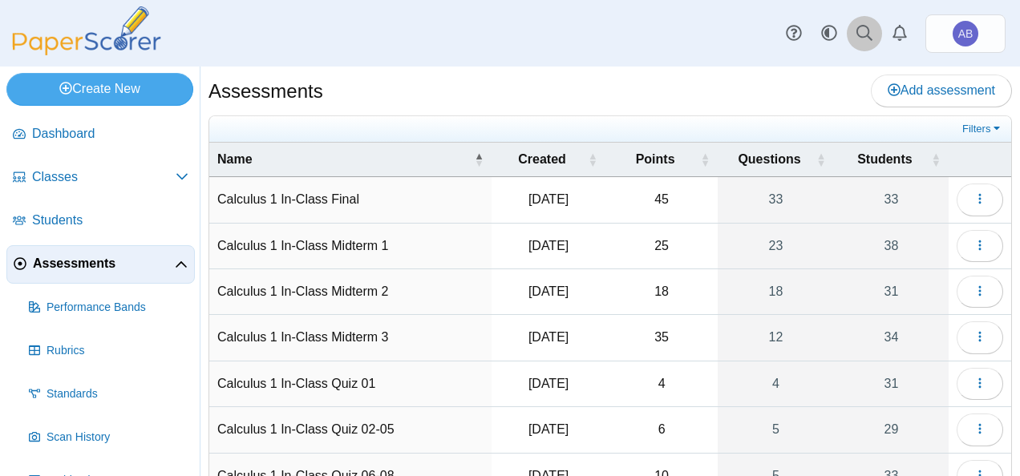
click at [869, 29] on icon at bounding box center [864, 33] width 16 height 16
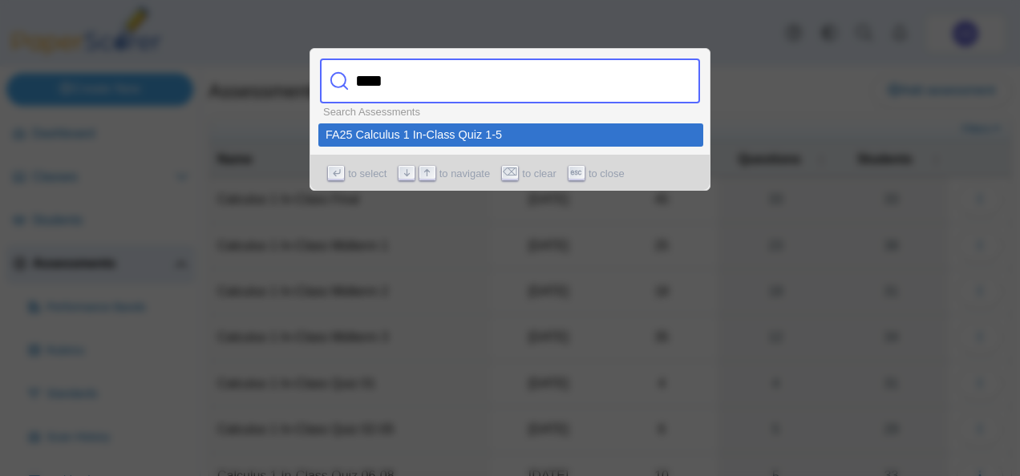
type input "****"
click at [446, 135] on div "FA25 Calculus 1 In-Class Quiz 1-5" at bounding box center [510, 134] width 370 height 11
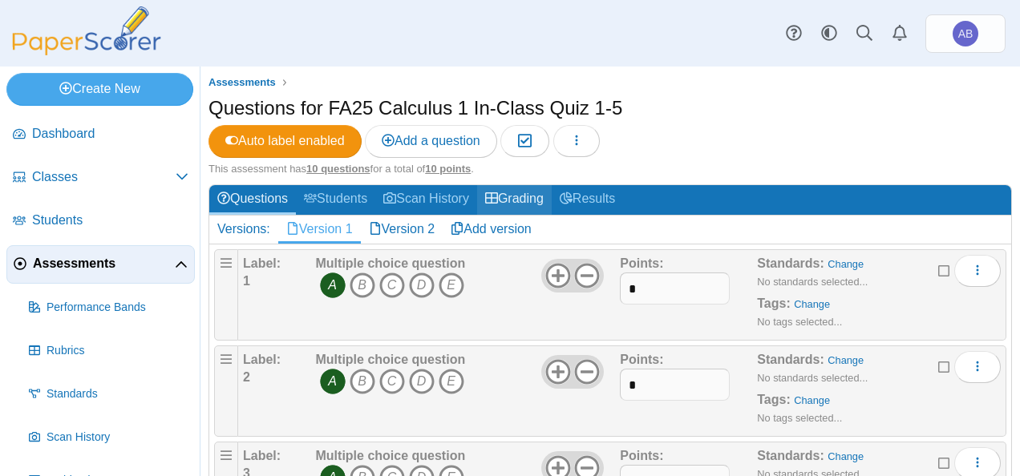
click at [516, 198] on link "Grading" at bounding box center [514, 200] width 75 height 30
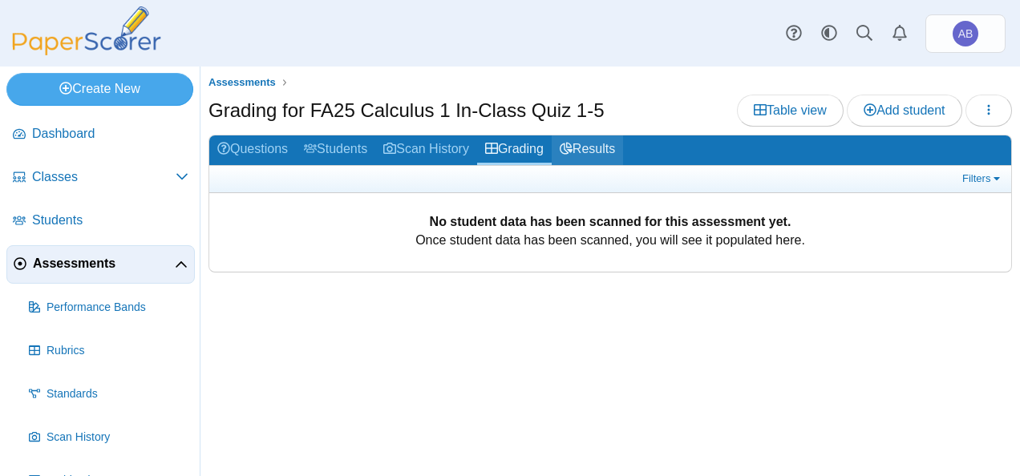
click at [601, 144] on link "Results" at bounding box center [587, 150] width 71 height 30
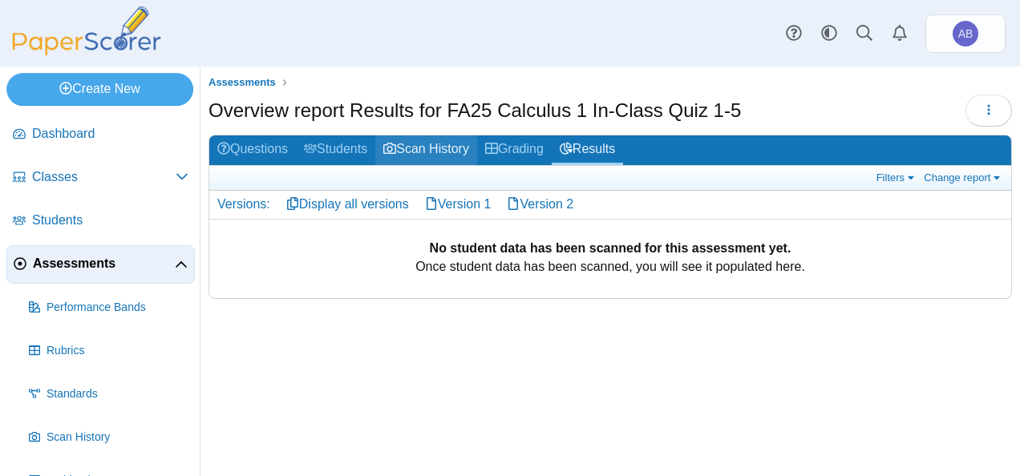
click at [424, 146] on link "Scan History" at bounding box center [426, 150] width 102 height 30
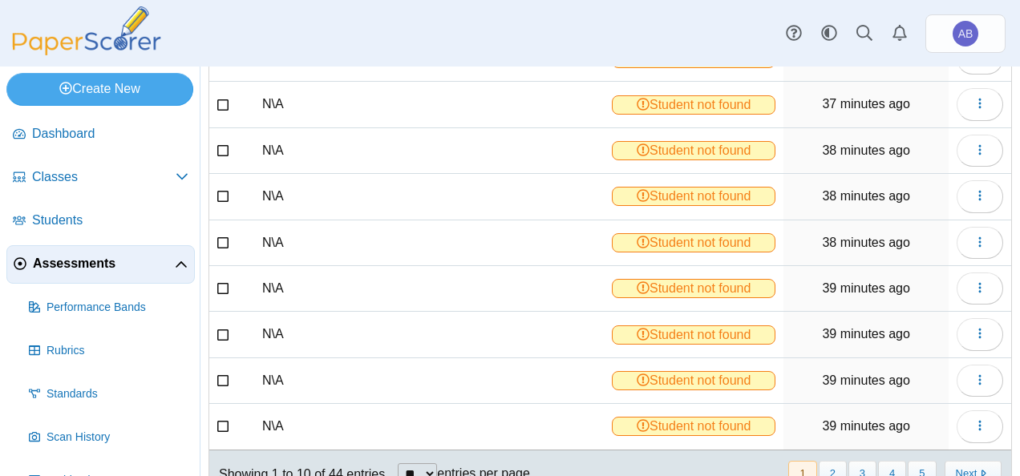
scroll to position [282, 0]
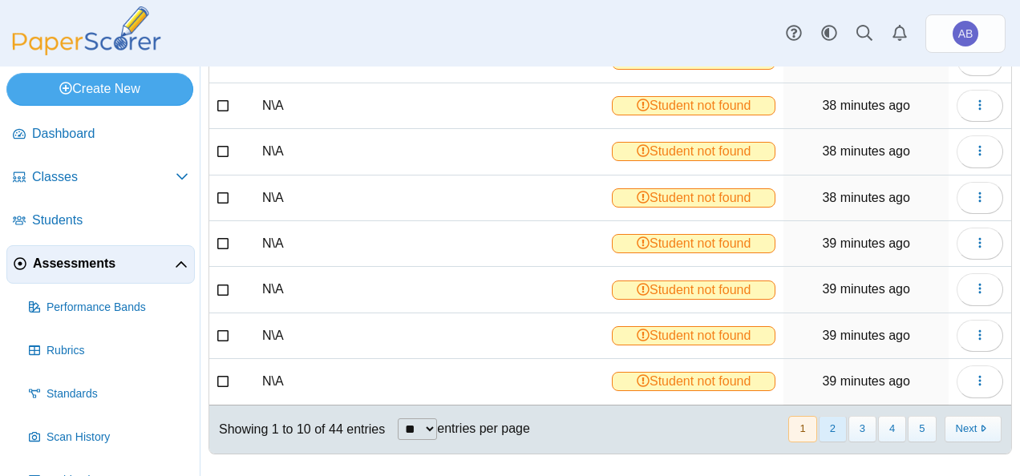
click at [819, 424] on button "2" at bounding box center [833, 429] width 28 height 26
click at [848, 416] on button "3" at bounding box center [862, 429] width 28 height 26
click at [888, 418] on button "4" at bounding box center [892, 429] width 28 height 26
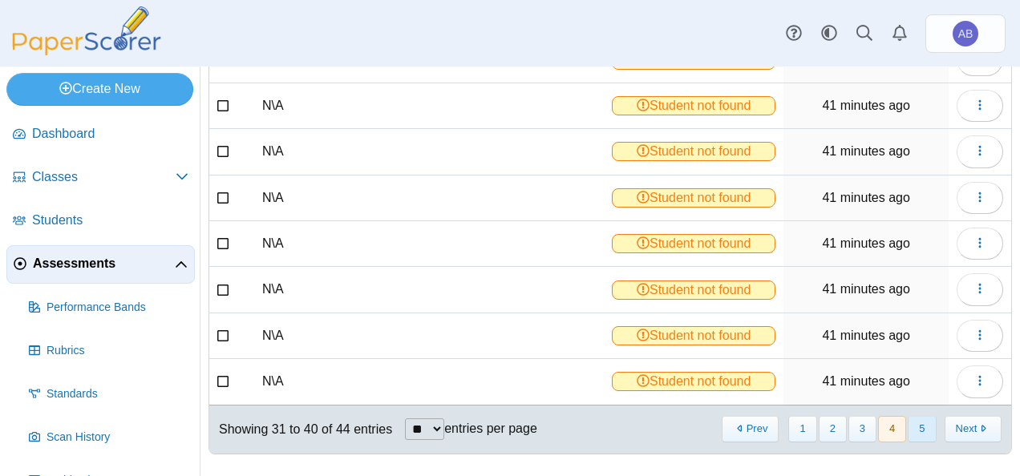
click at [911, 416] on button "5" at bounding box center [922, 429] width 28 height 26
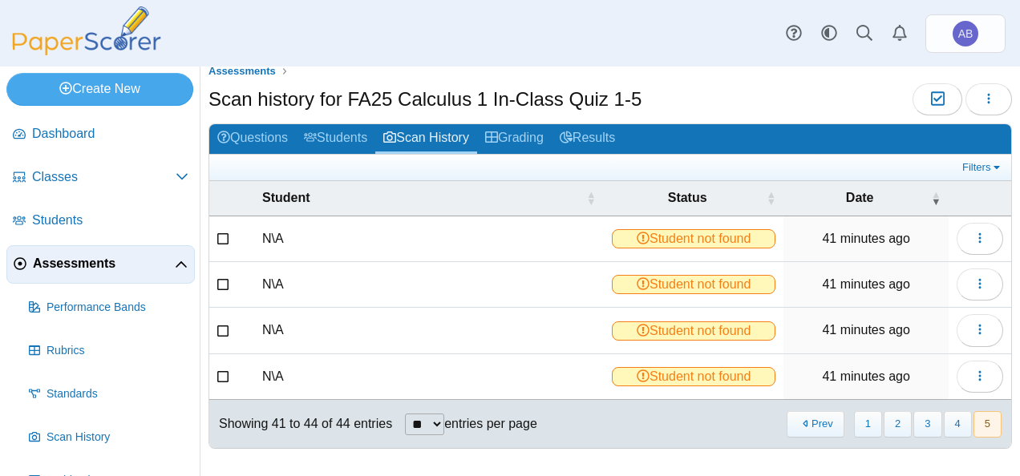
scroll to position [10, 0]
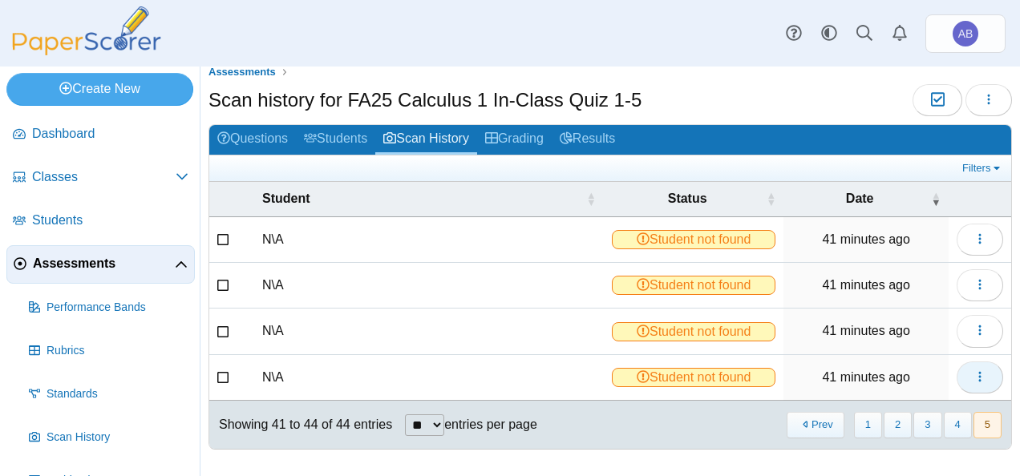
click at [978, 369] on button "button" at bounding box center [979, 378] width 46 height 32
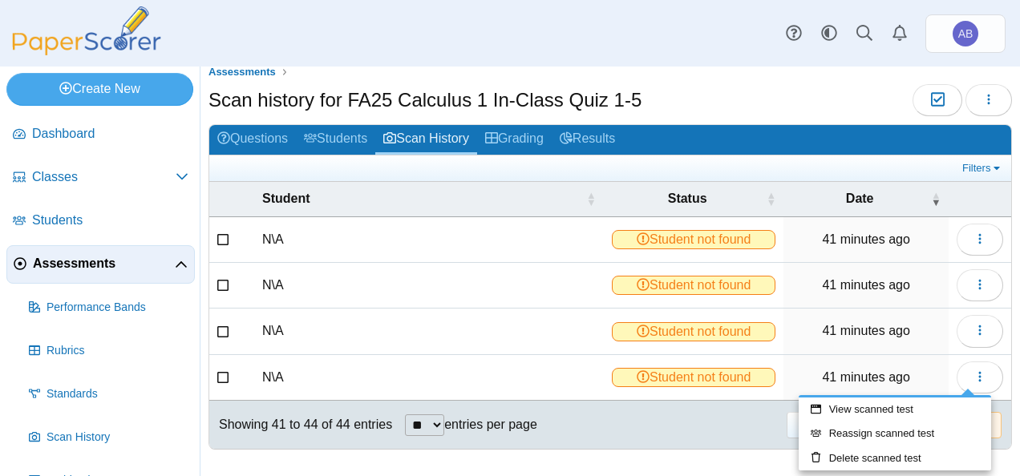
click at [733, 414] on div "Showing 41 to 44 of 44 entries ** ** ** *** entries per page « Prev 1 2 3 4 5 N…" at bounding box center [610, 425] width 802 height 48
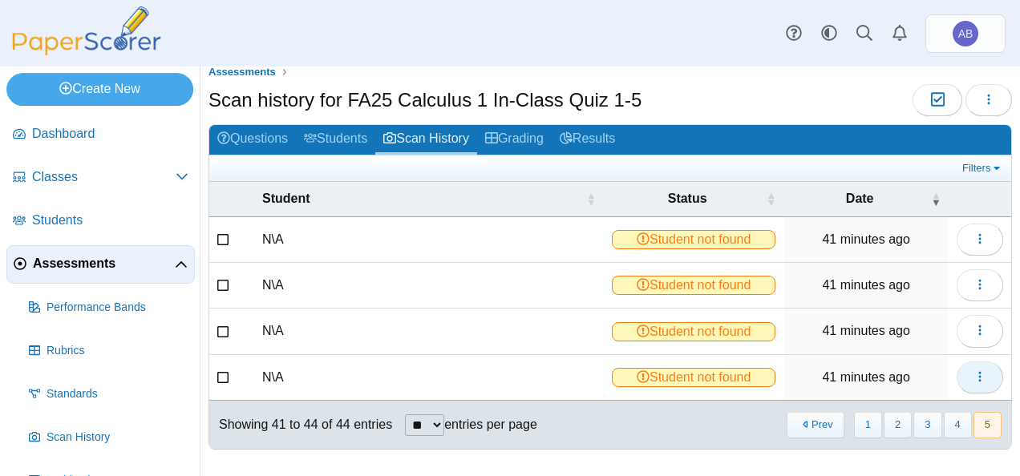
click at [956, 377] on button "button" at bounding box center [979, 378] width 46 height 32
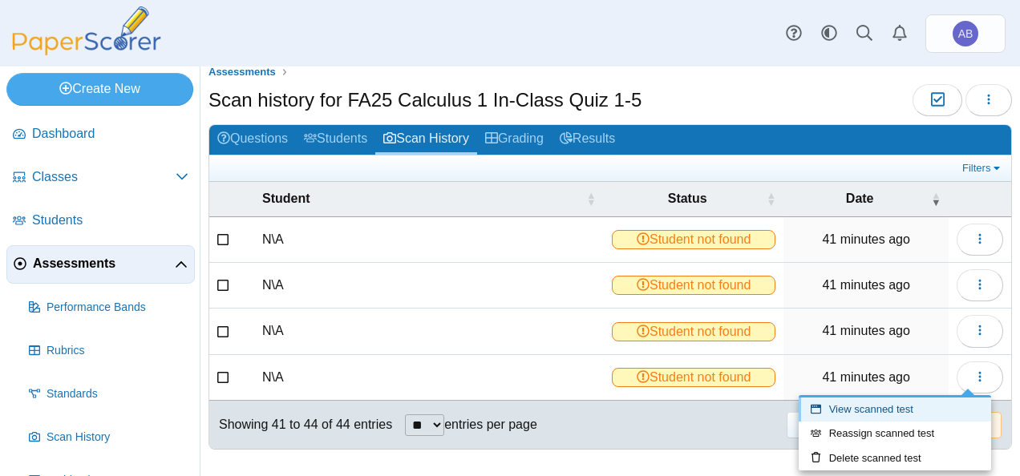
click at [874, 410] on link "View scanned test" at bounding box center [894, 410] width 192 height 24
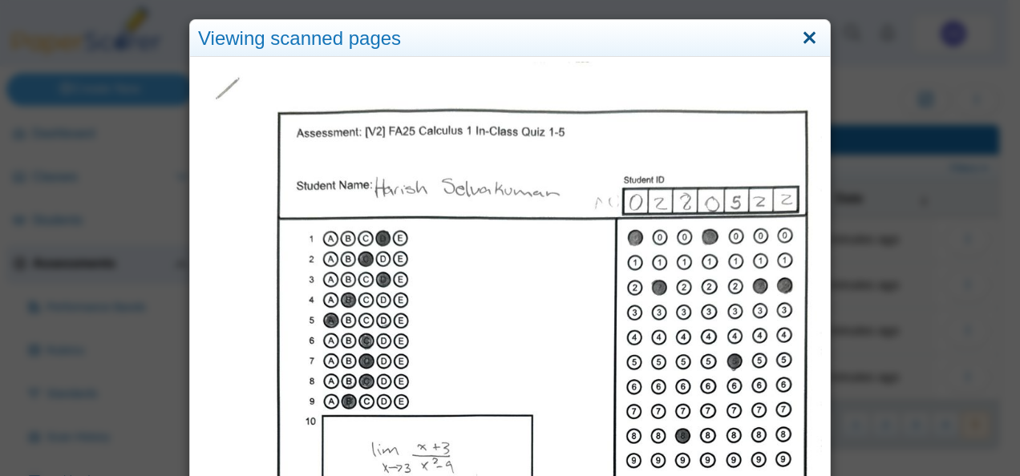
click at [797, 41] on link "Close" at bounding box center [809, 38] width 25 height 27
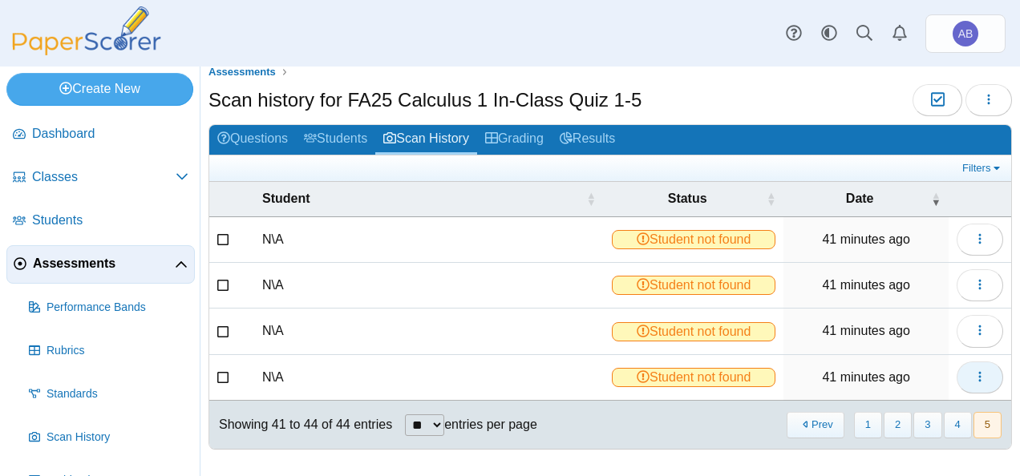
click at [973, 370] on icon "button" at bounding box center [979, 376] width 13 height 13
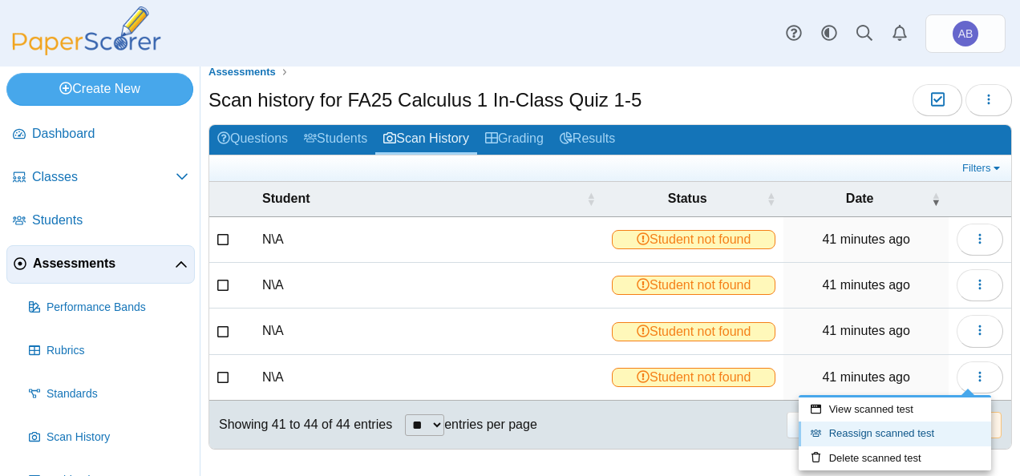
click at [854, 429] on link "Reassign scanned test" at bounding box center [894, 434] width 192 height 24
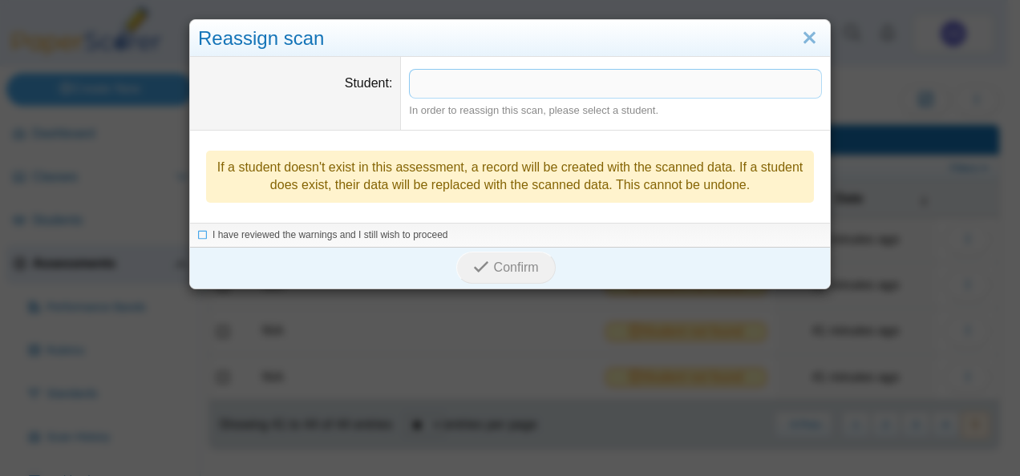
click at [446, 87] on span at bounding box center [615, 83] width 411 height 27
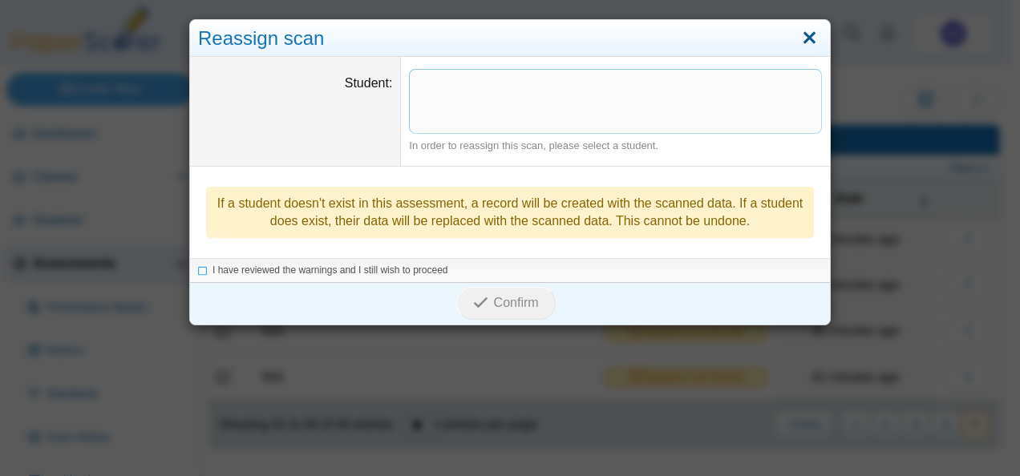
click at [805, 32] on link "Close" at bounding box center [809, 38] width 25 height 27
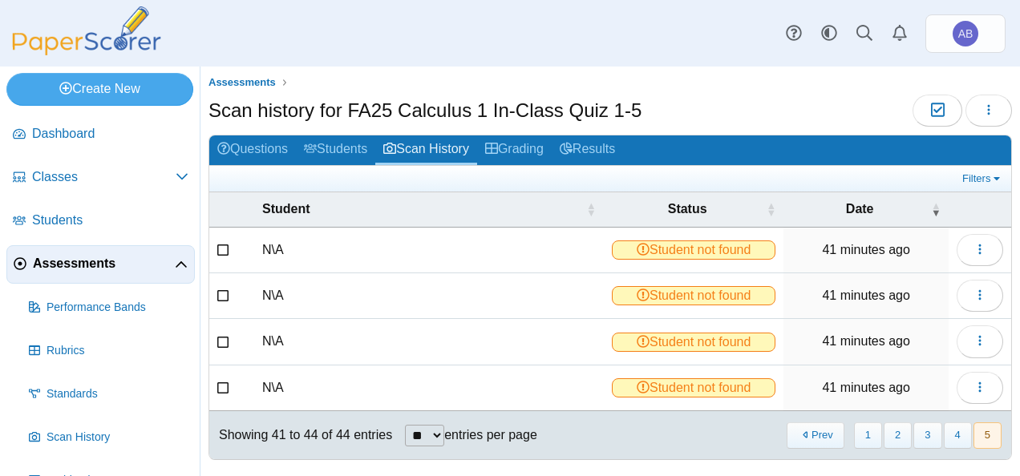
scroll to position [0, 0]
click at [334, 149] on link "Students" at bounding box center [335, 150] width 79 height 30
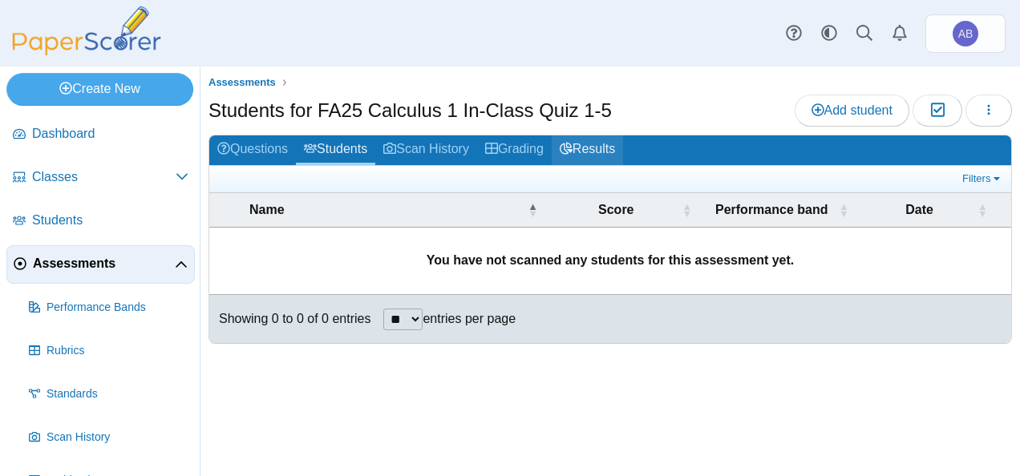
click at [614, 152] on link "Results" at bounding box center [587, 150] width 71 height 30
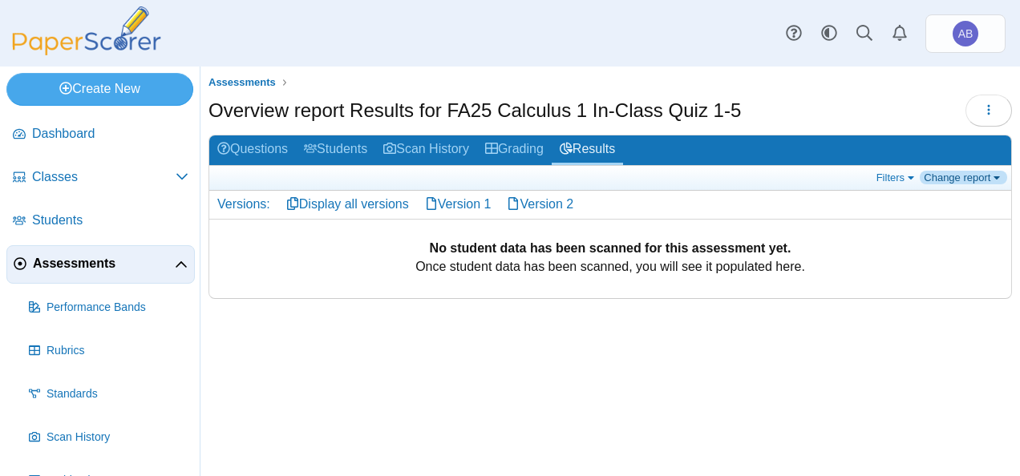
click at [964, 176] on link "Change report" at bounding box center [963, 178] width 87 height 14
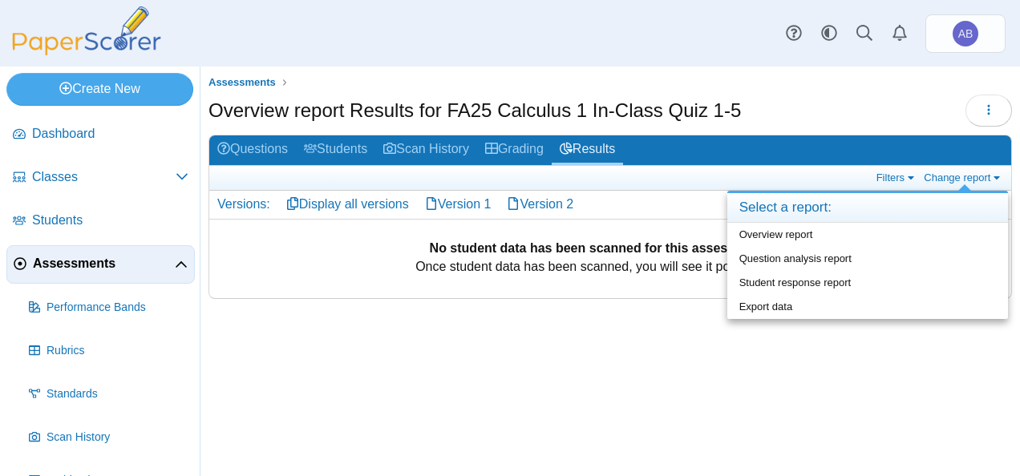
click at [839, 102] on div "Overview report Results for FA25 Calculus 1 In-Class Quiz 1-5 Loading…" at bounding box center [609, 113] width 803 height 36
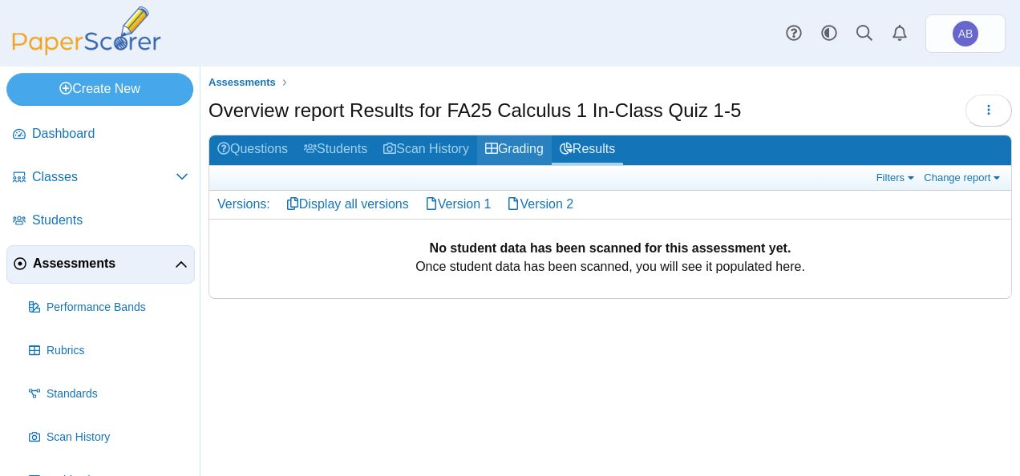
click at [528, 140] on link "Grading" at bounding box center [514, 150] width 75 height 30
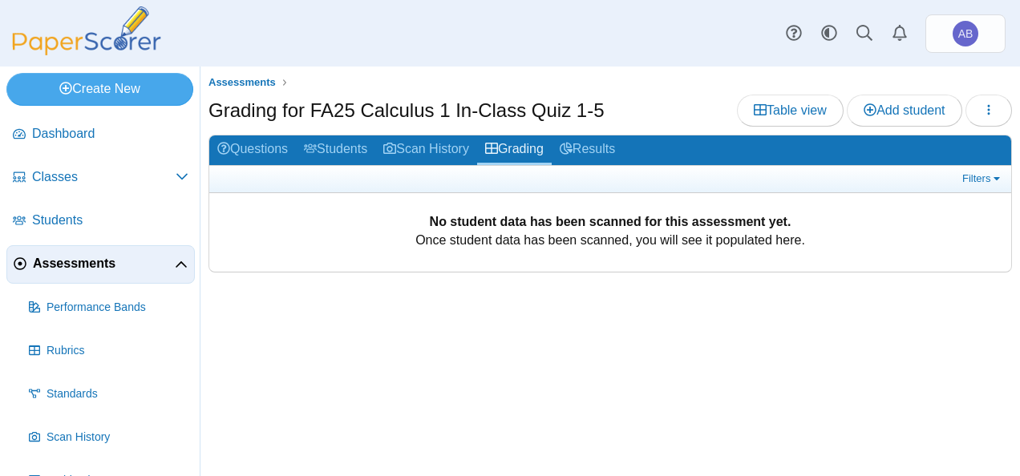
click at [450, 145] on link "Scan History" at bounding box center [426, 150] width 102 height 30
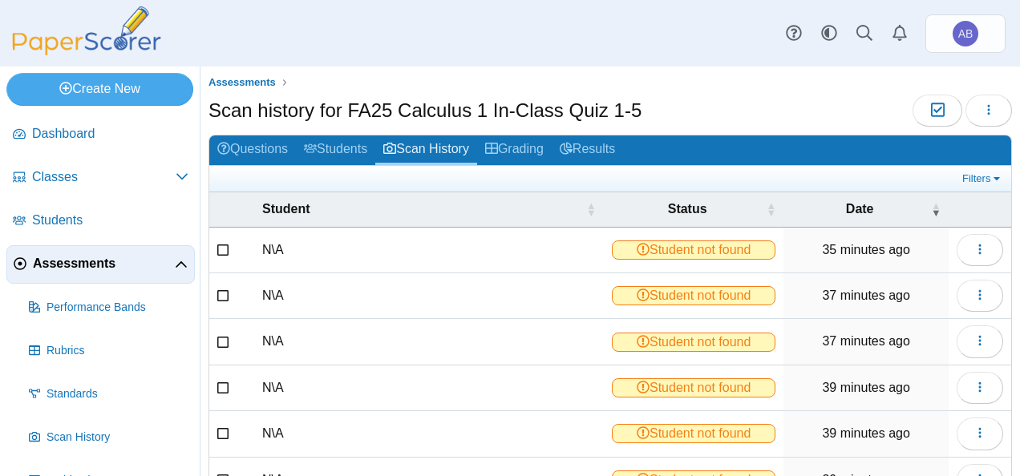
click at [318, 50] on div "Dashboard Classes Archived classes Students Assessments" at bounding box center [510, 33] width 1020 height 67
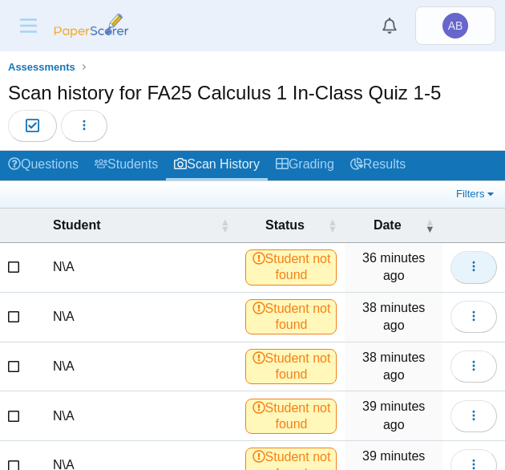
click at [468, 256] on button "button" at bounding box center [474, 267] width 46 height 32
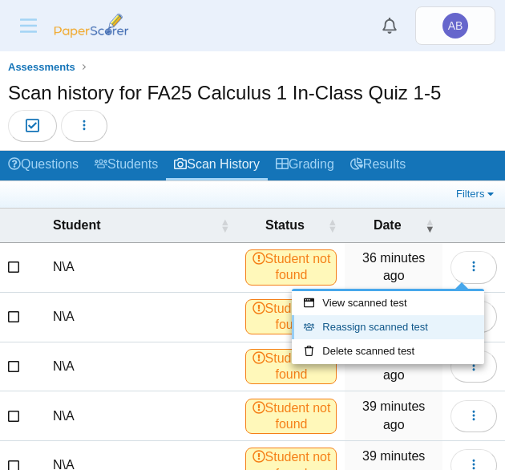
click at [370, 322] on link "Reassign scanned test" at bounding box center [388, 327] width 192 height 24
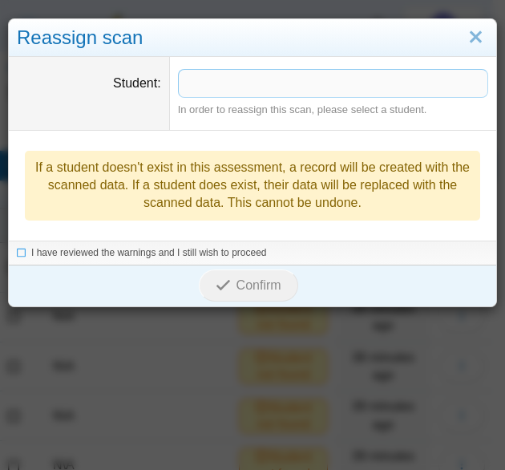
click at [232, 91] on span at bounding box center [333, 83] width 309 height 27
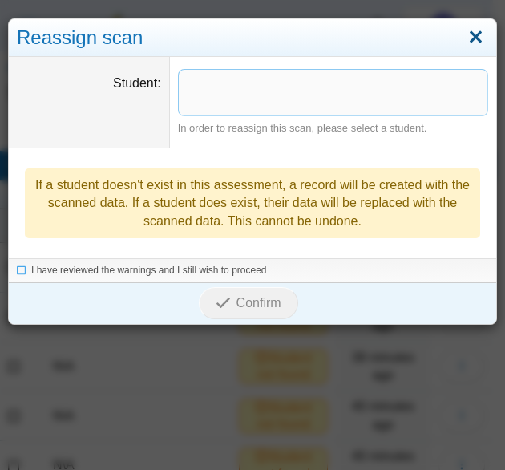
click at [465, 38] on link "Close" at bounding box center [475, 37] width 25 height 27
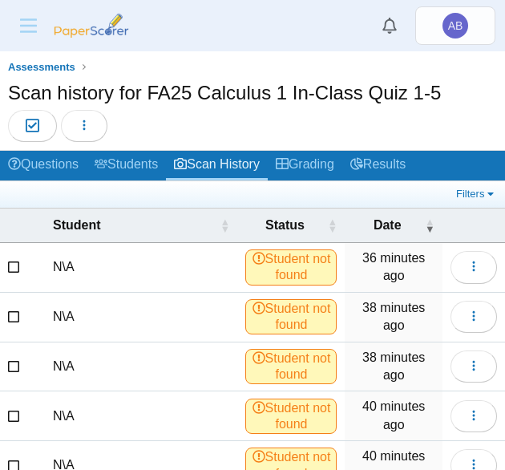
click at [21, 258] on td at bounding box center [14, 268] width 29 height 50
click at [13, 265] on icon at bounding box center [14, 265] width 13 height 11
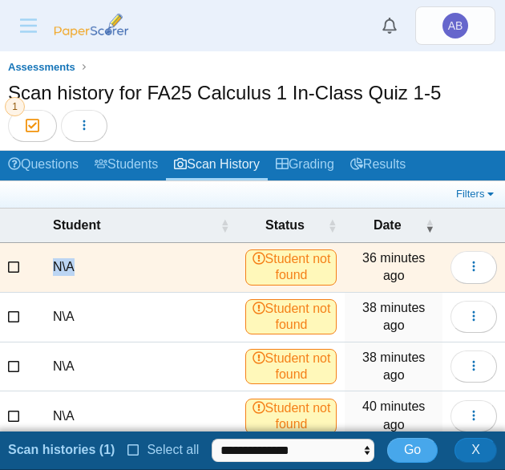
drag, startPoint x: 13, startPoint y: 265, endPoint x: 116, endPoint y: 289, distance: 106.2
click at [116, 289] on tr "N\A Student not found 36 minutes ago" at bounding box center [252, 268] width 505 height 50
click at [343, 451] on select "**********" at bounding box center [293, 451] width 163 height 24
click at [475, 445] on span "X" at bounding box center [475, 450] width 9 height 14
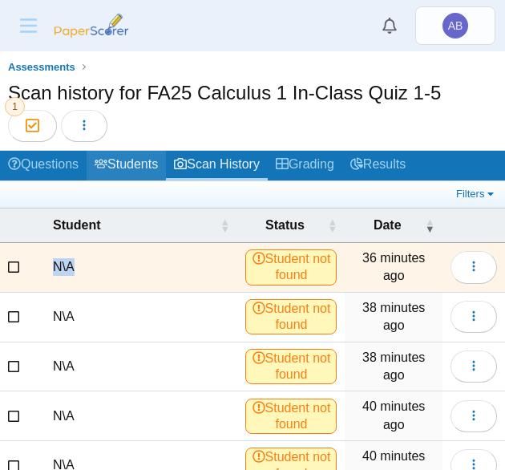
click at [133, 168] on link "Students" at bounding box center [126, 166] width 79 height 30
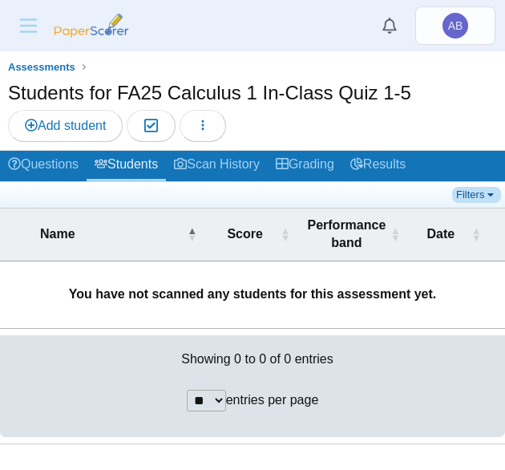
click at [491, 190] on link "Filters" at bounding box center [476, 195] width 49 height 16
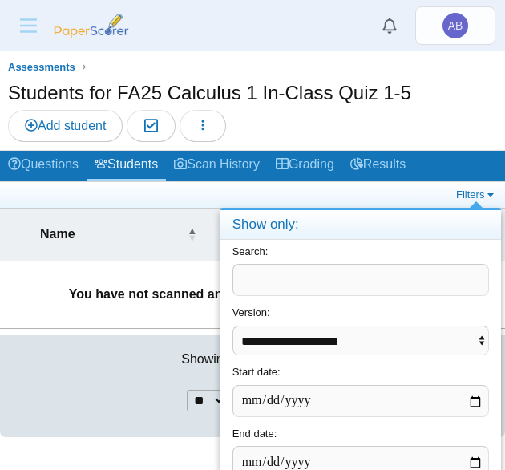
click at [472, 126] on div "Students for FA25 Calculus 1 In-Class Quiz 1-5 Add student Moderation 0 Loading…" at bounding box center [252, 112] width 489 height 67
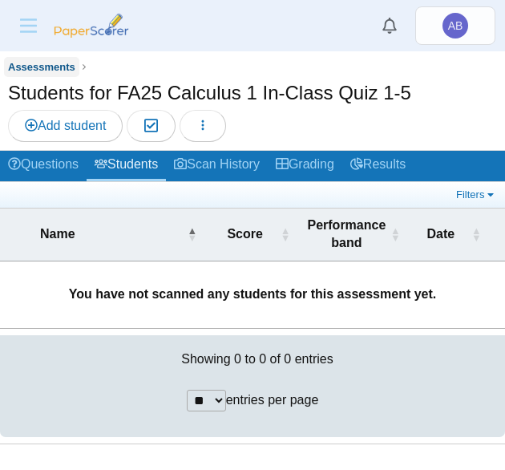
click at [37, 67] on span "Assessments" at bounding box center [41, 67] width 67 height 12
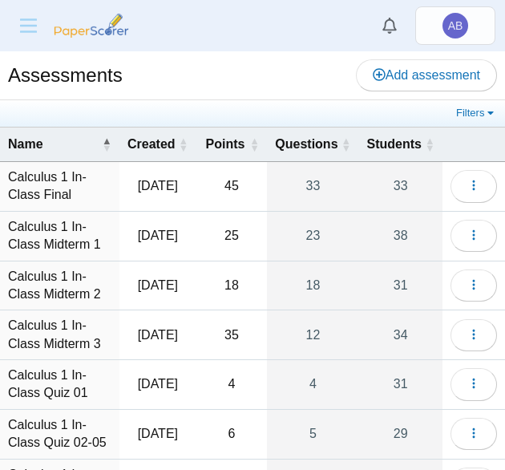
click at [19, 23] on icon "Menu" at bounding box center [28, 26] width 25 height 14
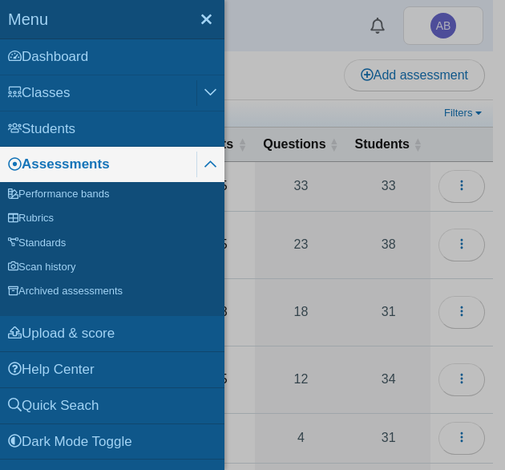
click at [206, 25] on link "Close" at bounding box center [206, 19] width 37 height 38
